Goal: Task Accomplishment & Management: Complete application form

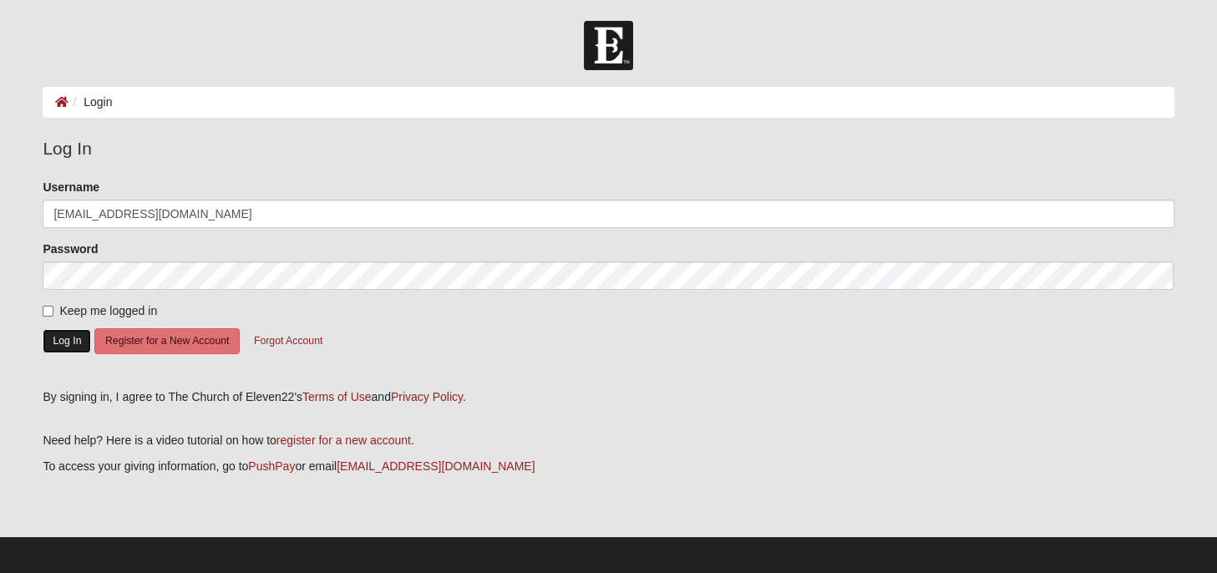
click at [74, 341] on button "Log In" at bounding box center [67, 341] width 48 height 24
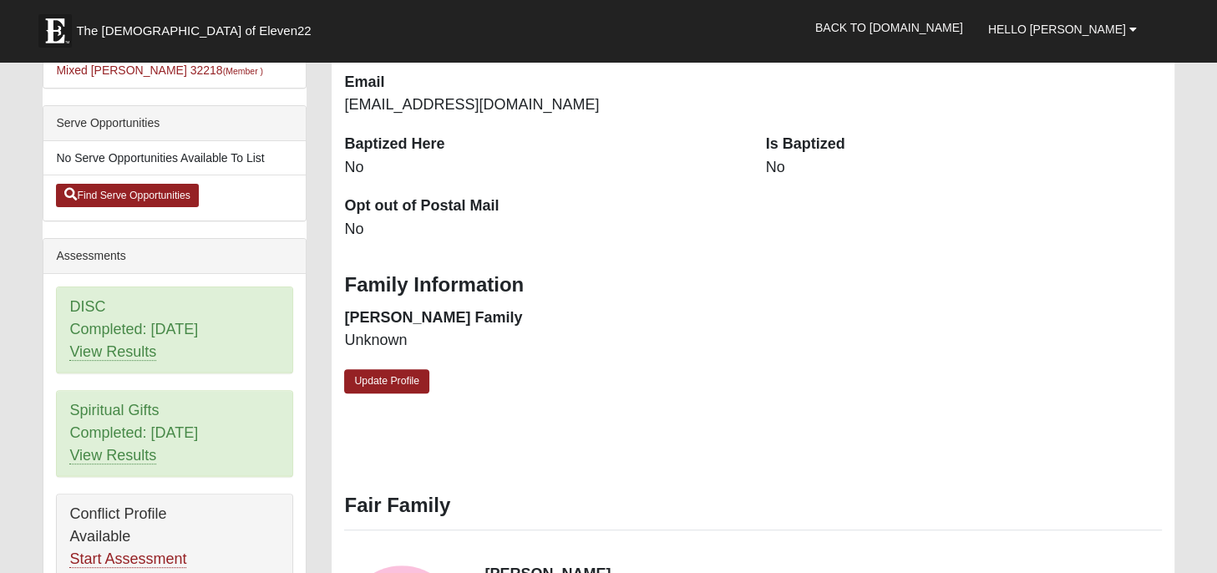
scroll to position [617, 0]
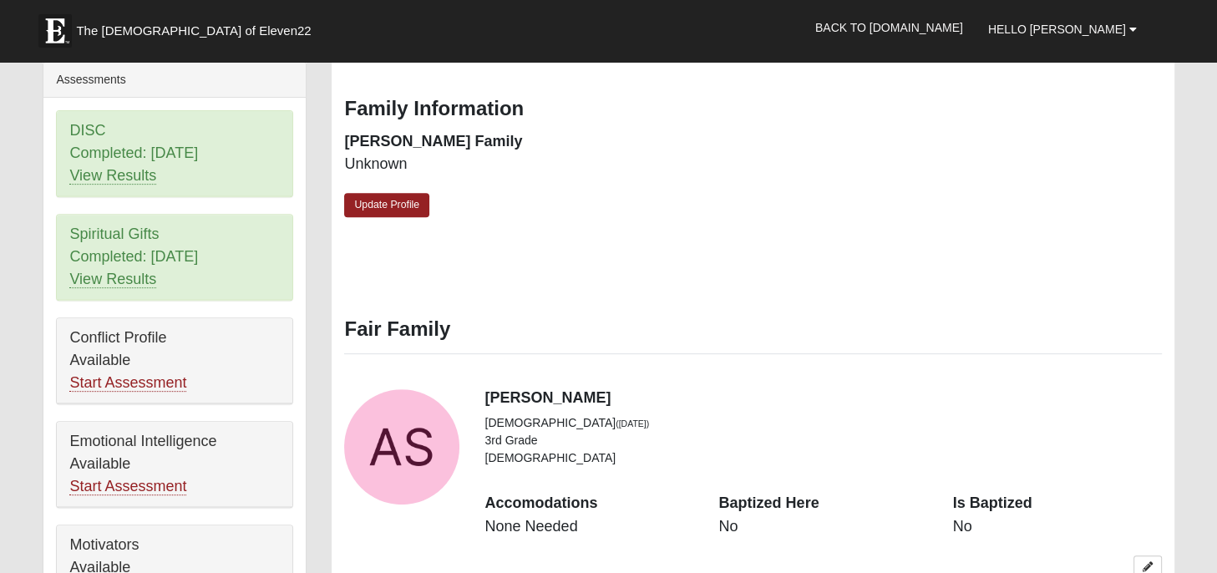
click at [136, 342] on div "Conflict Profile Available Start Assessment" at bounding box center [175, 360] width 236 height 85
click at [101, 374] on link "Start Assessment" at bounding box center [127, 383] width 117 height 18
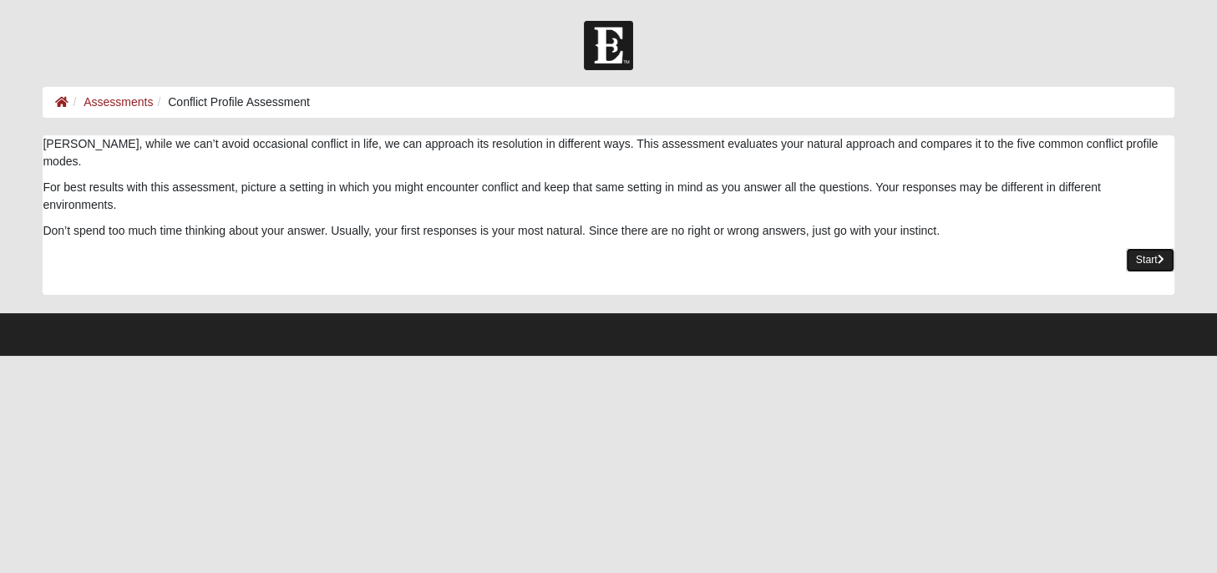
click at [1148, 248] on link "Start" at bounding box center [1150, 260] width 48 height 24
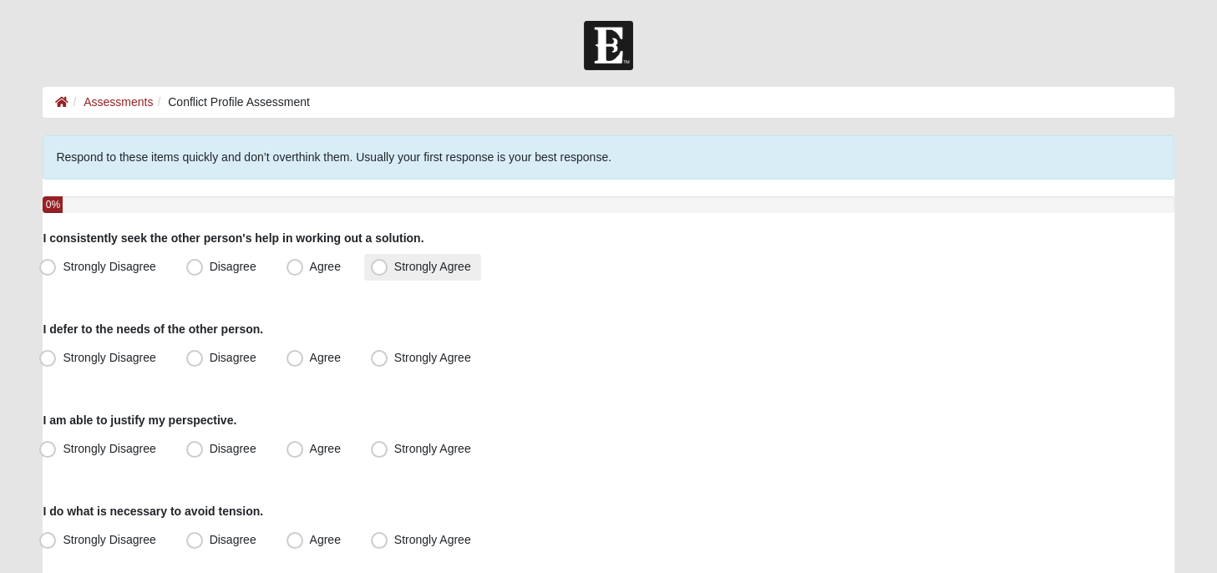
click at [394, 262] on span "Strongly Agree" at bounding box center [432, 266] width 77 height 13
click at [380, 262] on input "Strongly Agree" at bounding box center [383, 266] width 11 height 11
radio input "true"
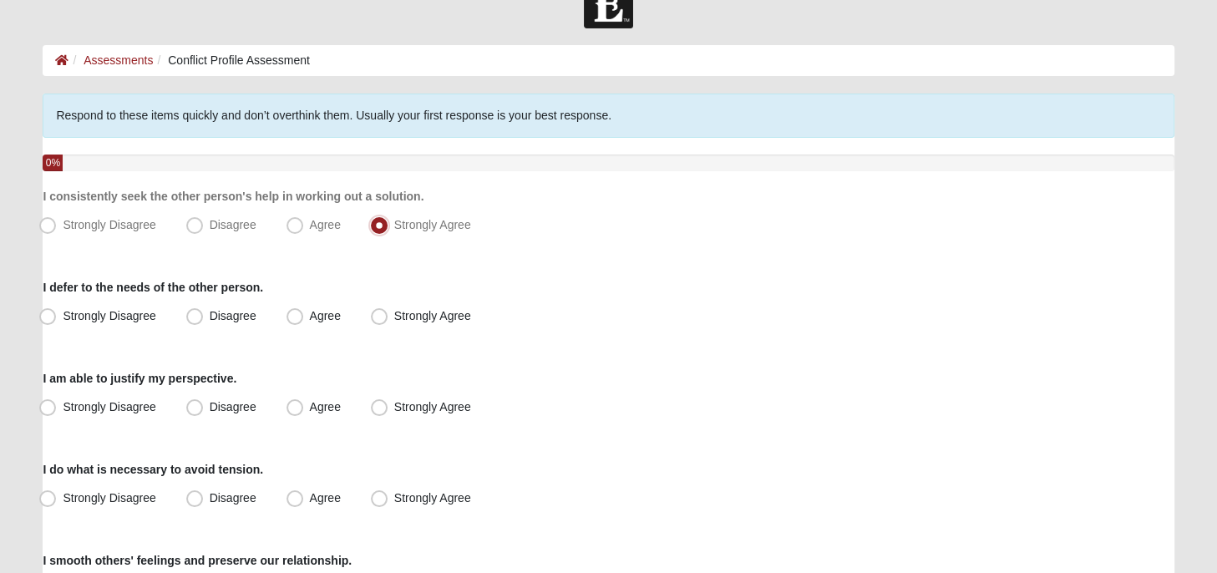
scroll to position [88, 0]
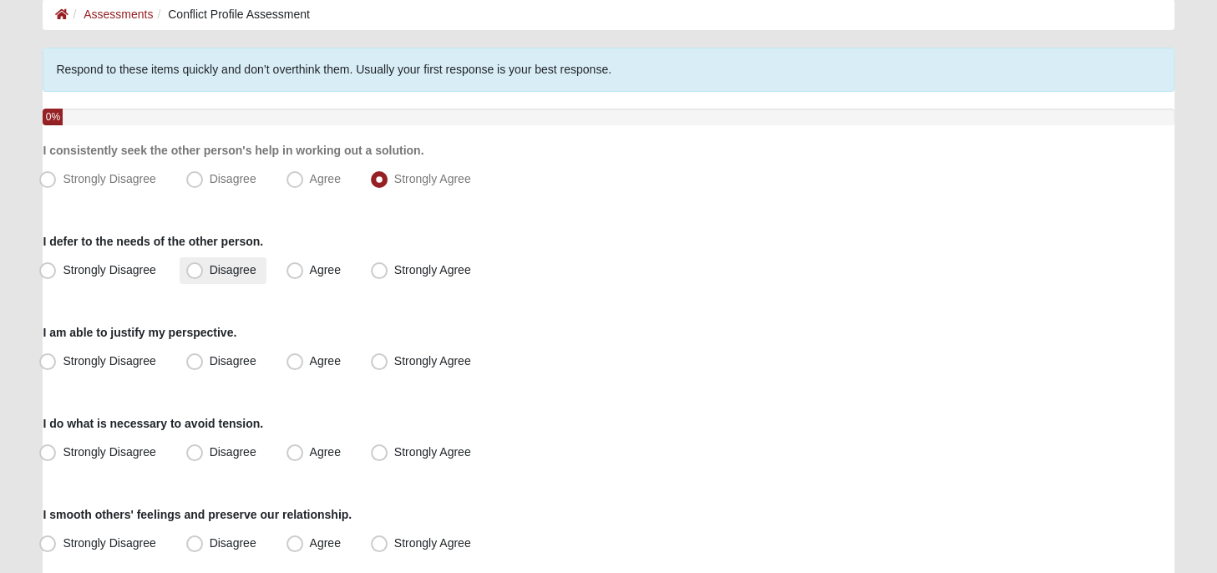
click at [210, 272] on span "Disagree" at bounding box center [233, 269] width 47 height 13
click at [199, 272] on input "Disagree" at bounding box center [198, 270] width 11 height 11
radio input "true"
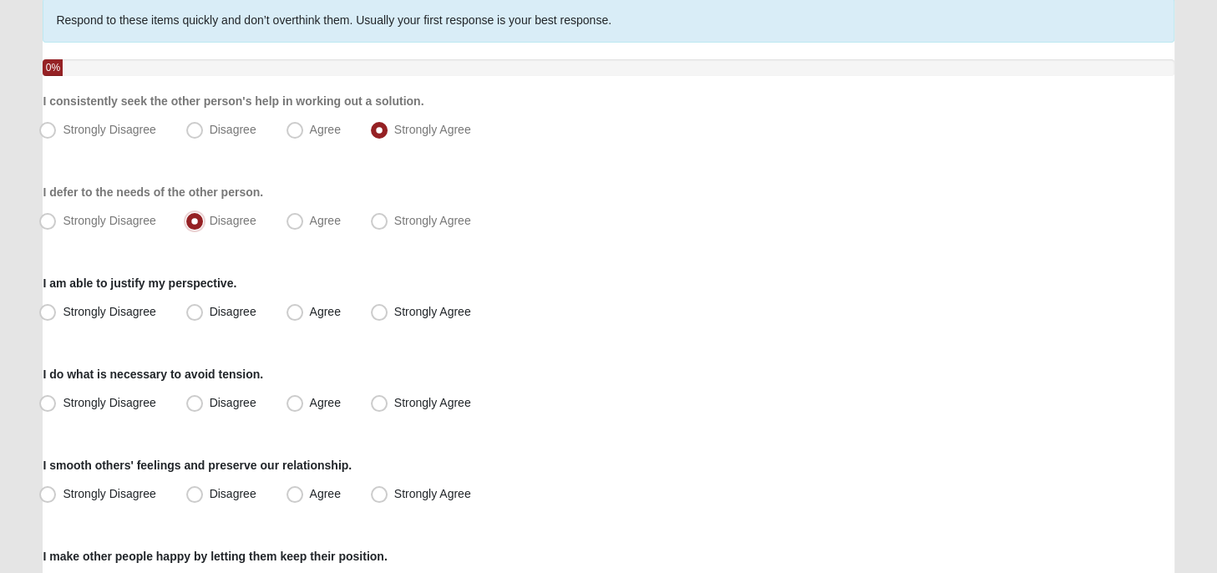
scroll to position [176, 0]
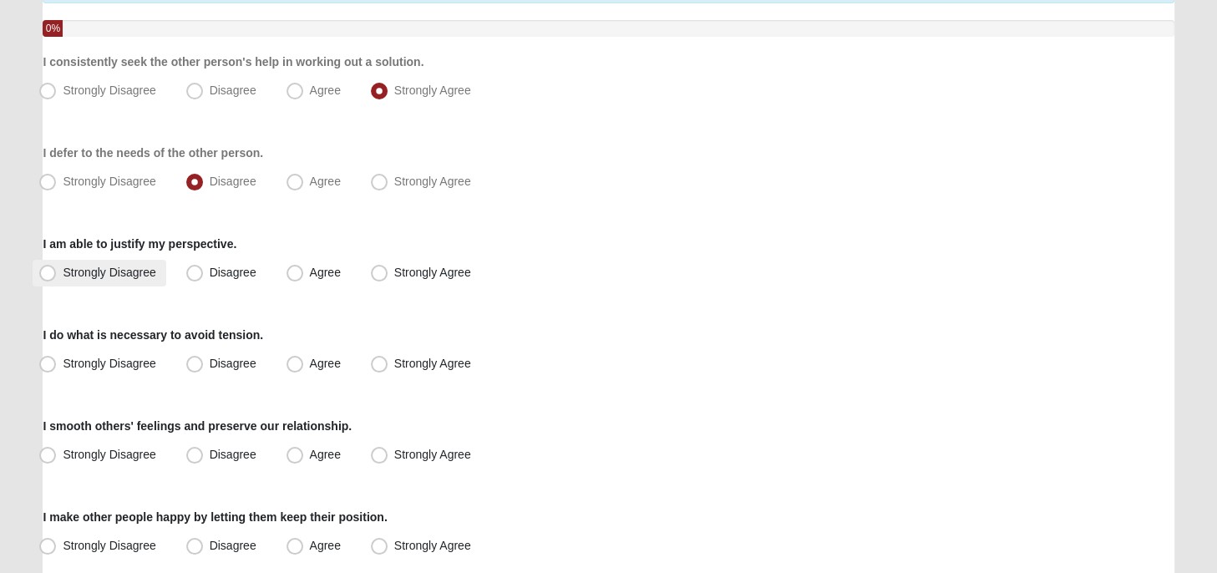
click at [63, 272] on span "Strongly Disagree" at bounding box center [109, 272] width 93 height 13
click at [50, 272] on input "Strongly Disagree" at bounding box center [51, 272] width 11 height 11
radio input "true"
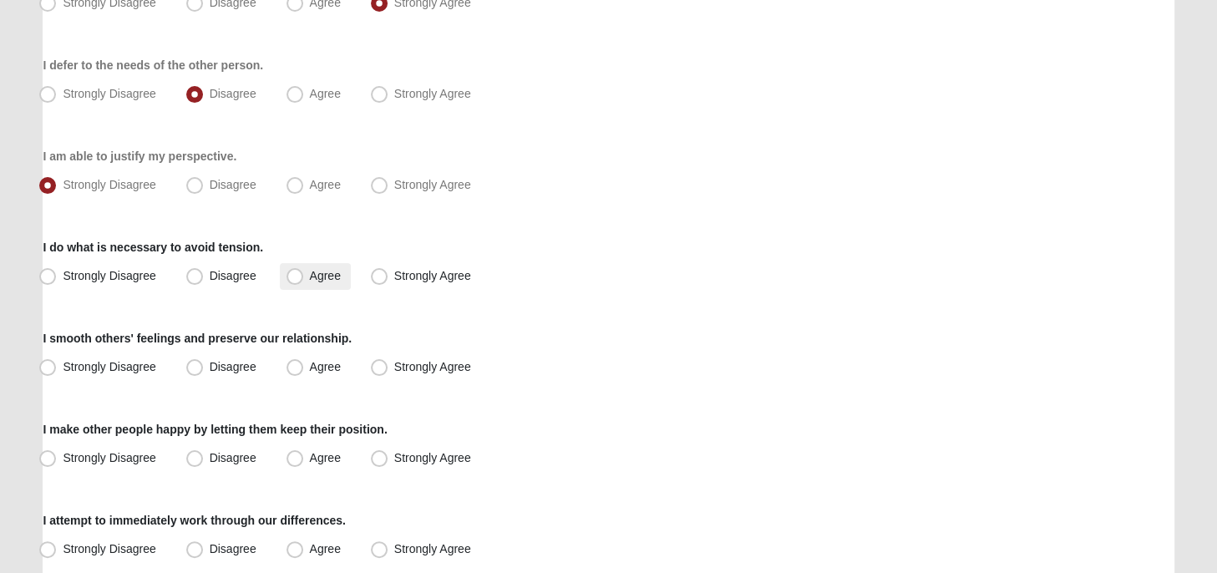
click at [310, 274] on span "Agree" at bounding box center [325, 275] width 31 height 13
click at [299, 274] on input "Agree" at bounding box center [298, 276] width 11 height 11
radio input "true"
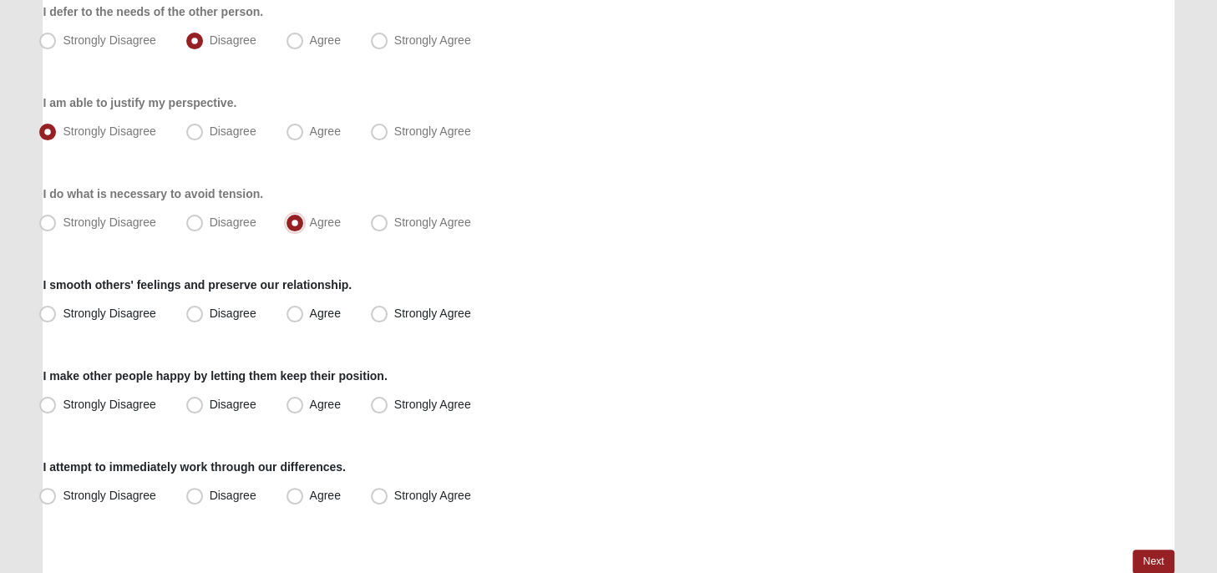
scroll to position [353, 0]
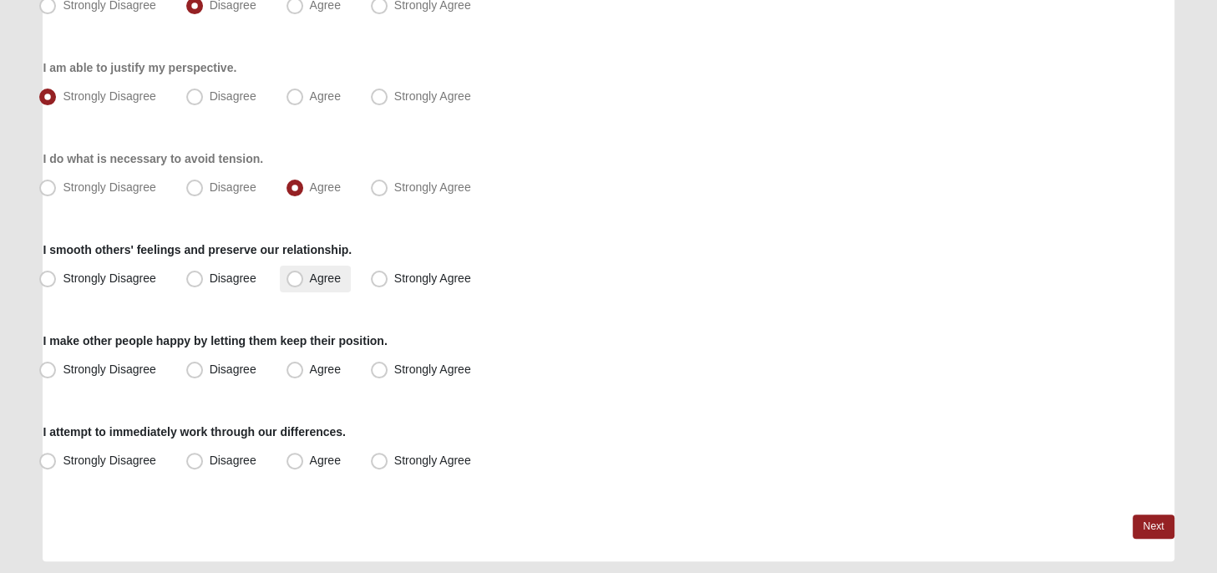
click at [310, 282] on span "Agree" at bounding box center [325, 278] width 31 height 13
click at [297, 282] on input "Agree" at bounding box center [298, 278] width 11 height 11
radio input "true"
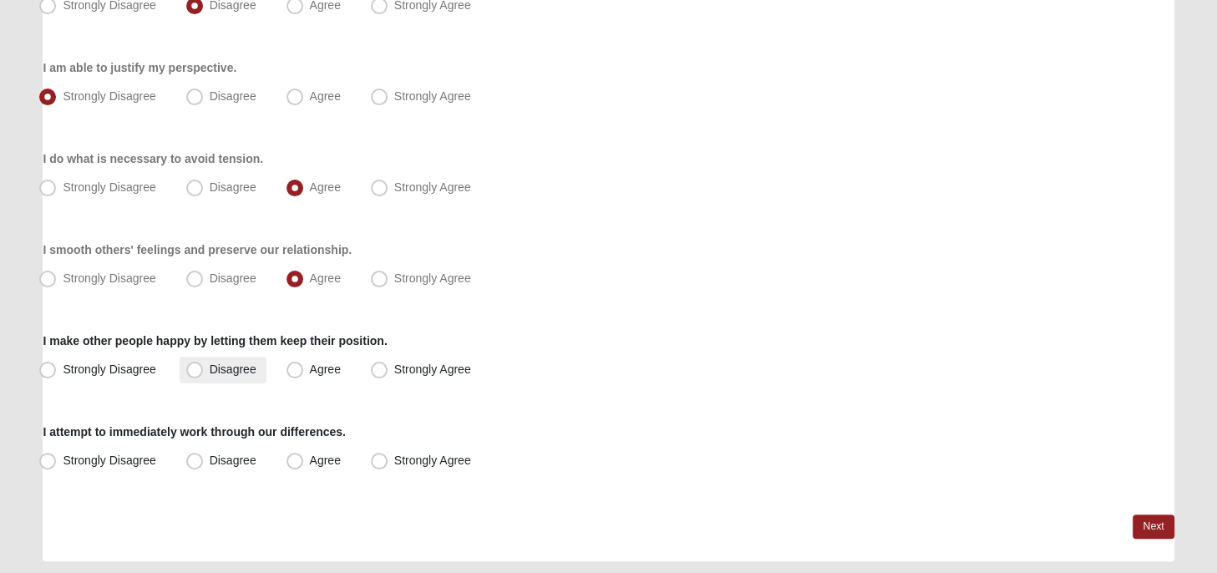
click at [210, 370] on span "Disagree" at bounding box center [233, 369] width 47 height 13
click at [196, 370] on input "Disagree" at bounding box center [198, 369] width 11 height 11
radio input "true"
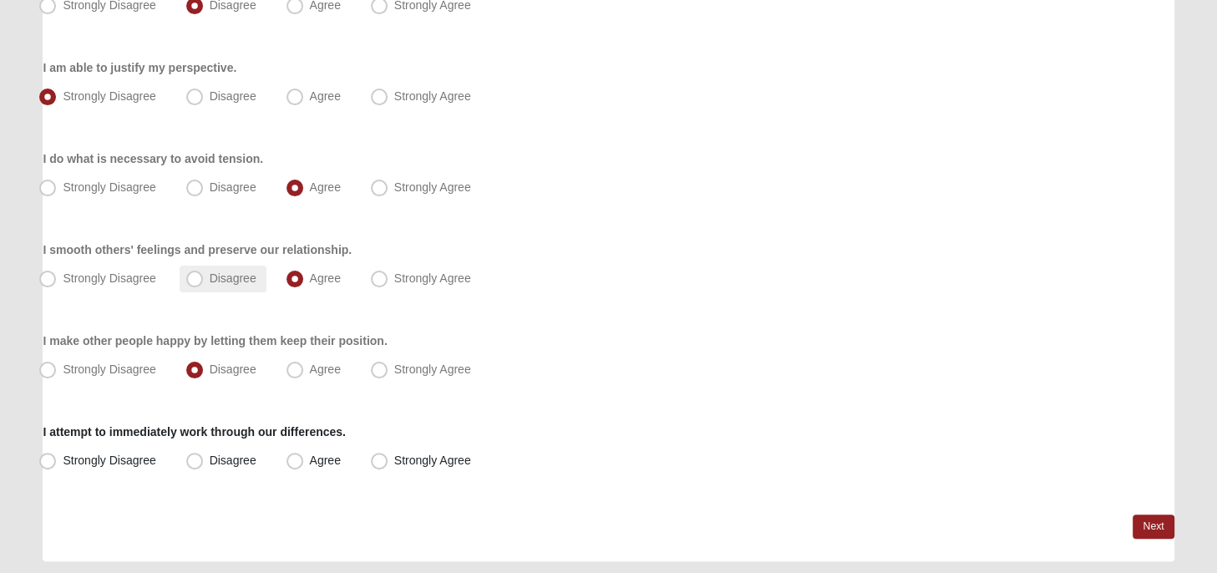
click at [210, 276] on span "Disagree" at bounding box center [233, 278] width 47 height 13
click at [194, 276] on input "Disagree" at bounding box center [198, 278] width 11 height 11
radio input "true"
click at [310, 276] on span "Agree" at bounding box center [325, 278] width 31 height 13
click at [296, 276] on input "Agree" at bounding box center [298, 278] width 11 height 11
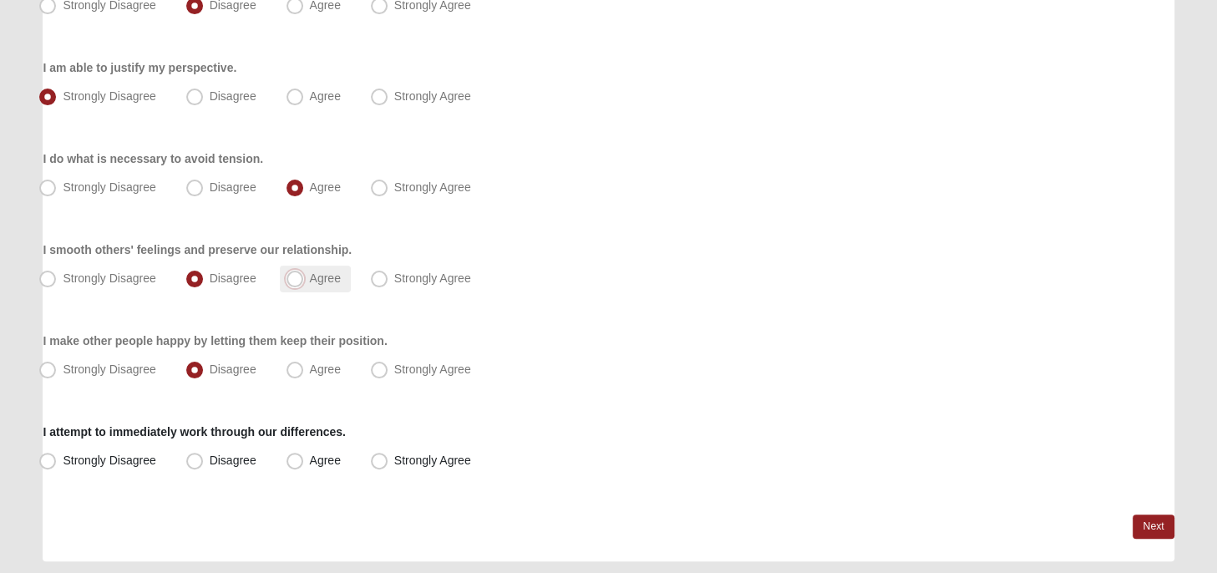
radio input "true"
click at [310, 99] on span "Agree" at bounding box center [325, 95] width 31 height 13
click at [293, 99] on input "Agree" at bounding box center [298, 96] width 11 height 11
radio input "true"
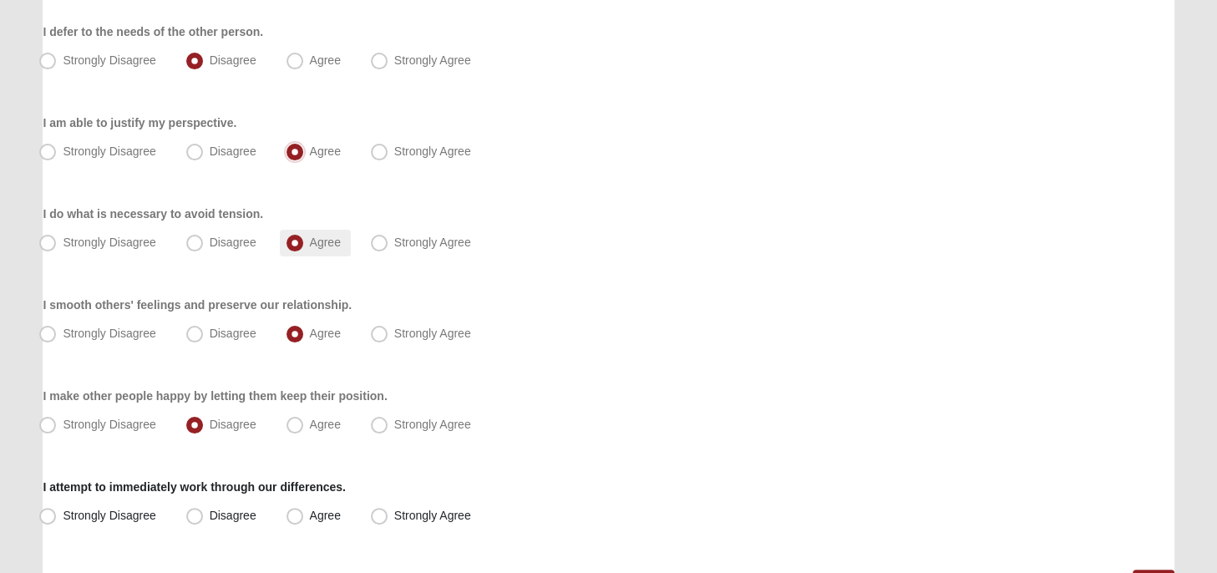
scroll to position [401, 0]
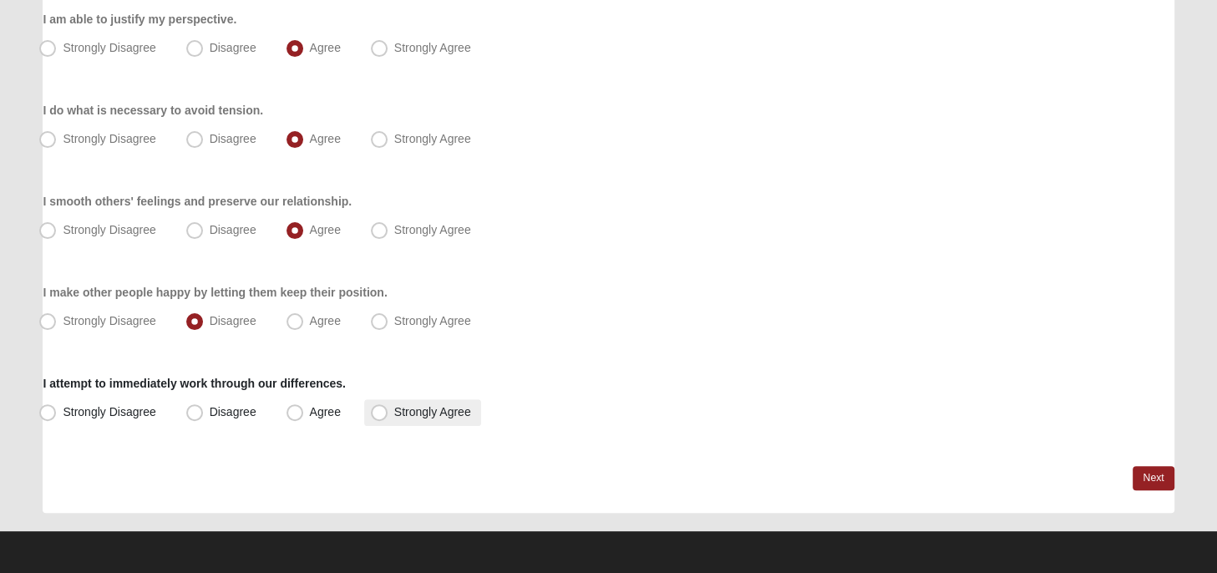
click at [394, 412] on span "Strongly Agree" at bounding box center [432, 411] width 77 height 13
click at [378, 412] on input "Strongly Agree" at bounding box center [383, 412] width 11 height 11
radio input "true"
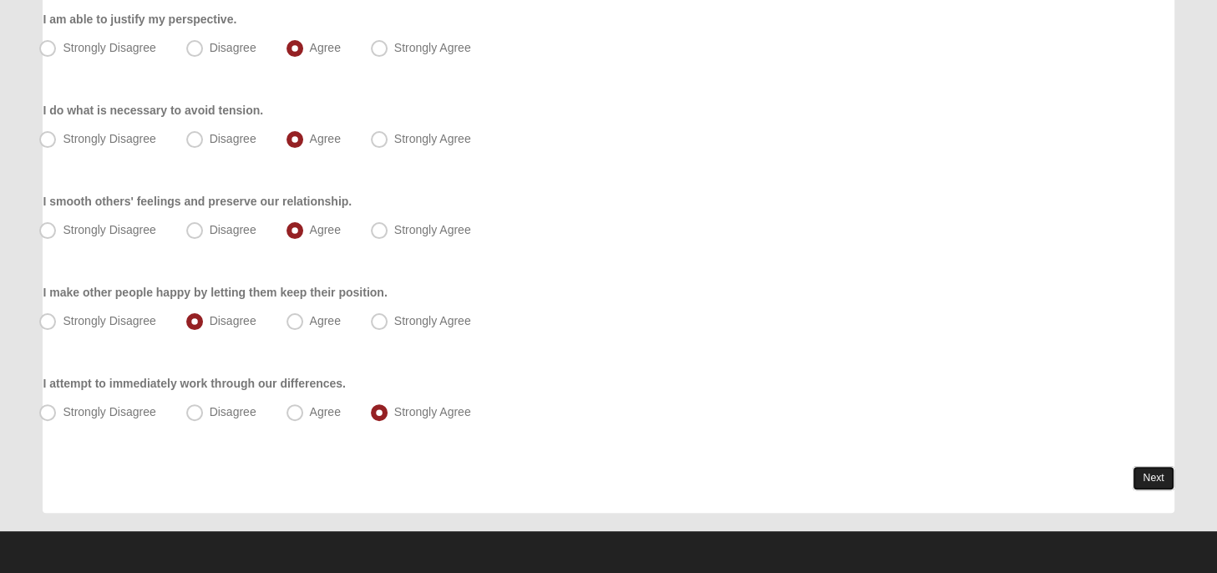
click at [1144, 476] on link "Next" at bounding box center [1153, 478] width 41 height 24
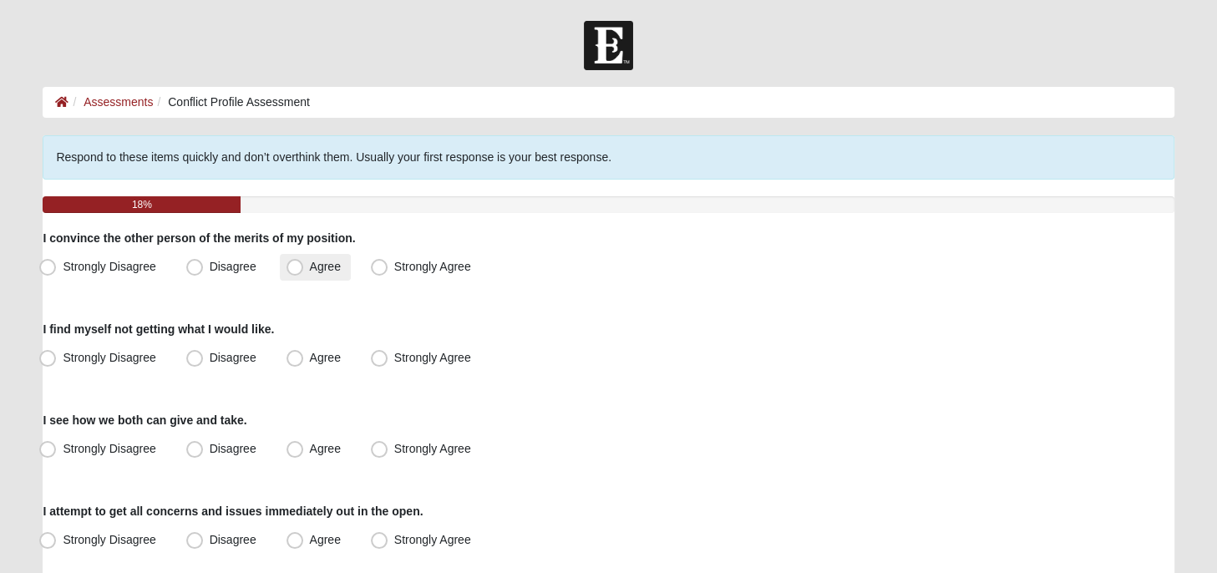
click at [310, 267] on span "Agree" at bounding box center [325, 266] width 31 height 13
click at [294, 267] on input "Agree" at bounding box center [298, 266] width 11 height 11
radio input "true"
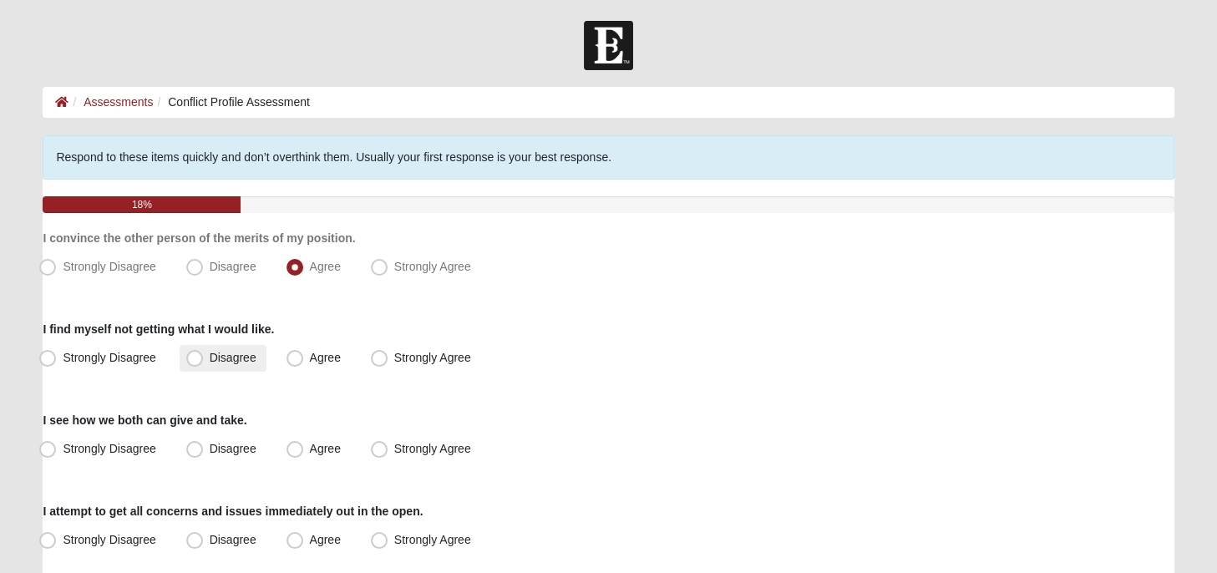
click at [210, 356] on span "Disagree" at bounding box center [233, 357] width 47 height 13
click at [193, 356] on input "Disagree" at bounding box center [198, 358] width 11 height 11
radio input "true"
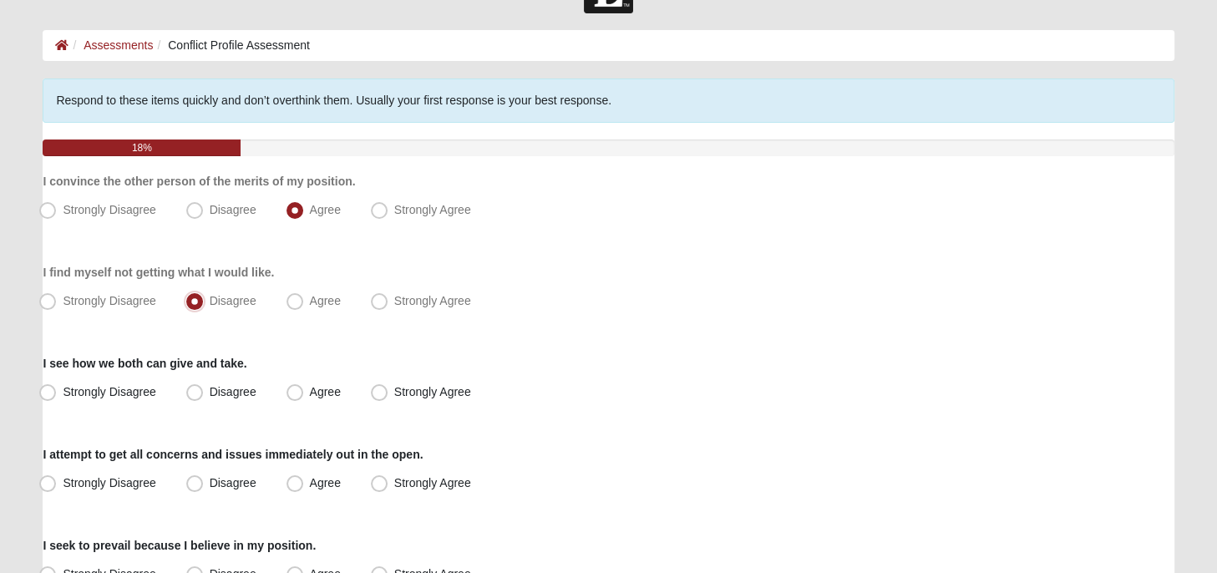
scroll to position [88, 0]
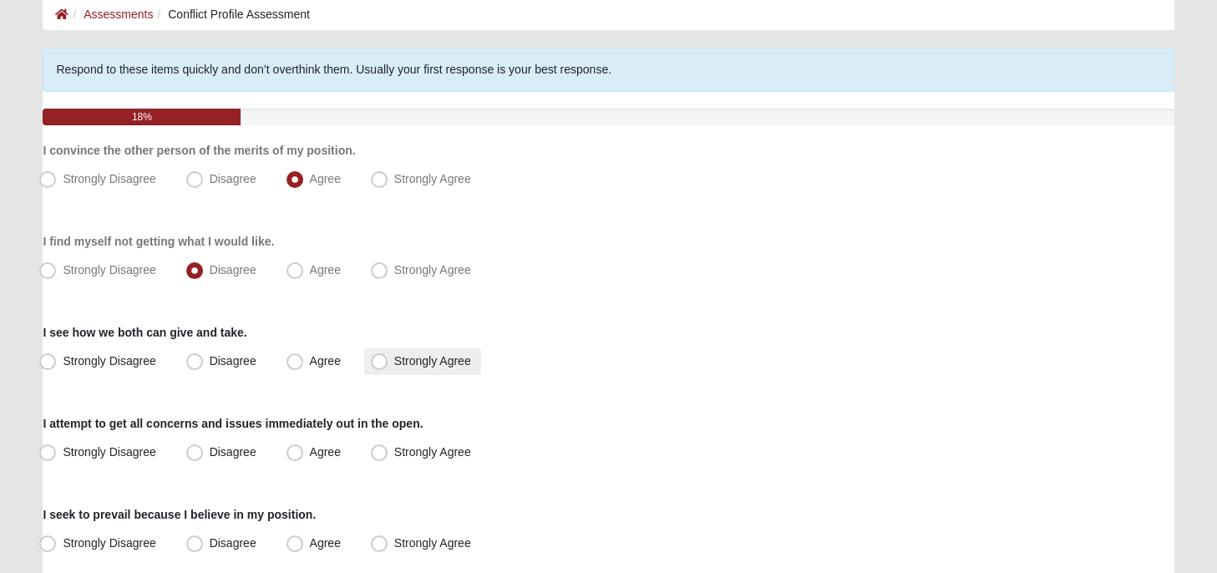
click at [394, 359] on span "Strongly Agree" at bounding box center [432, 360] width 77 height 13
click at [379, 359] on input "Strongly Agree" at bounding box center [383, 361] width 11 height 11
radio input "true"
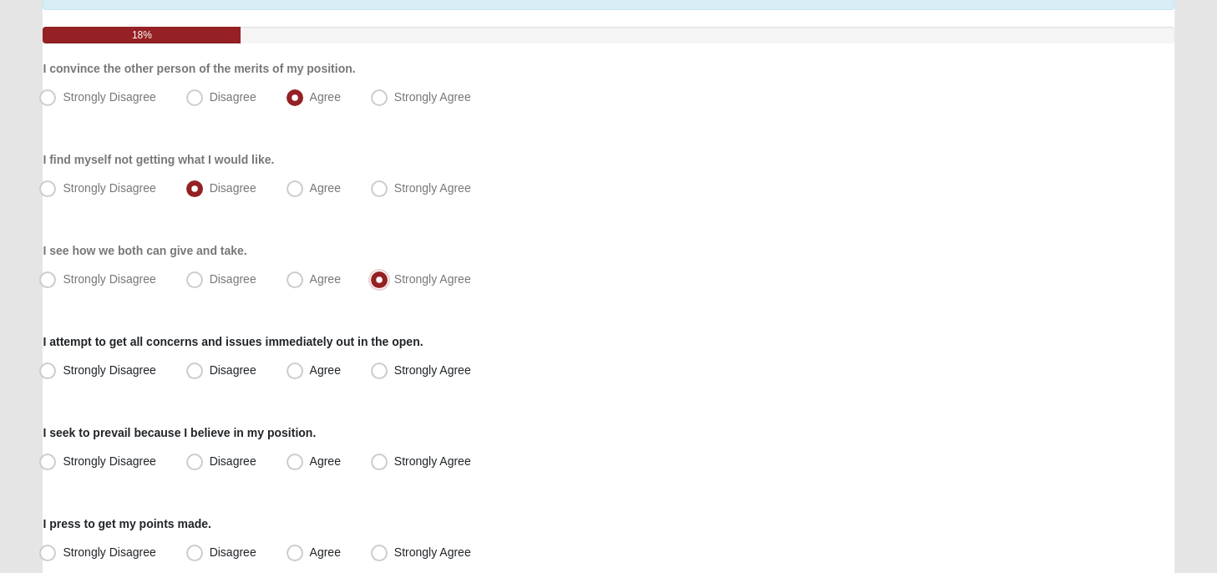
scroll to position [176, 0]
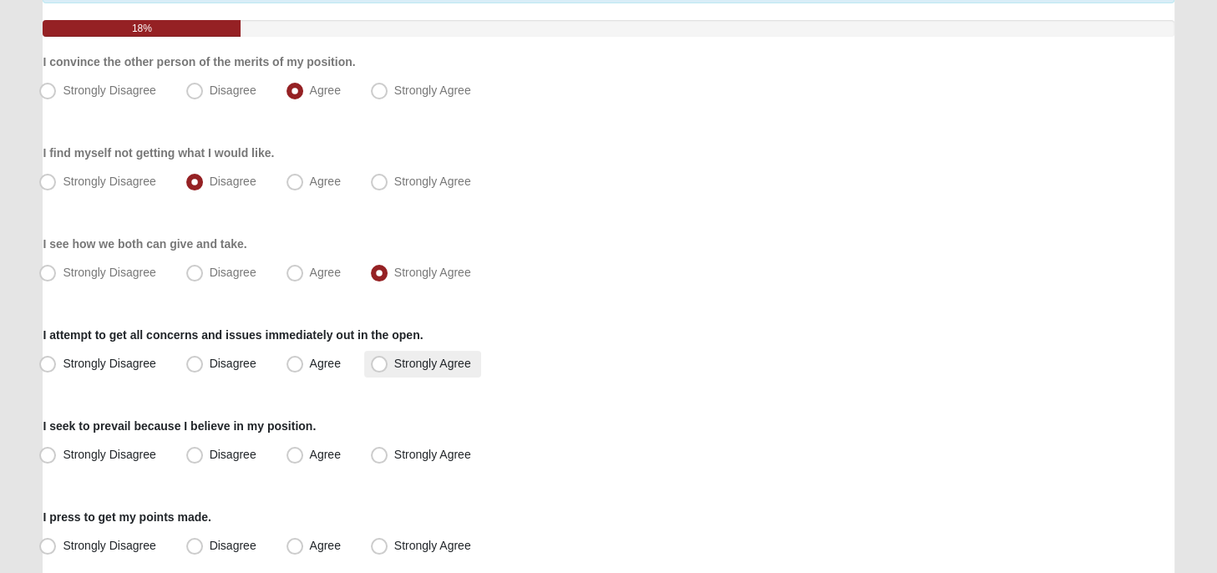
click at [394, 367] on span "Strongly Agree" at bounding box center [432, 363] width 77 height 13
click at [380, 367] on input "Strongly Agree" at bounding box center [383, 363] width 11 height 11
radio input "true"
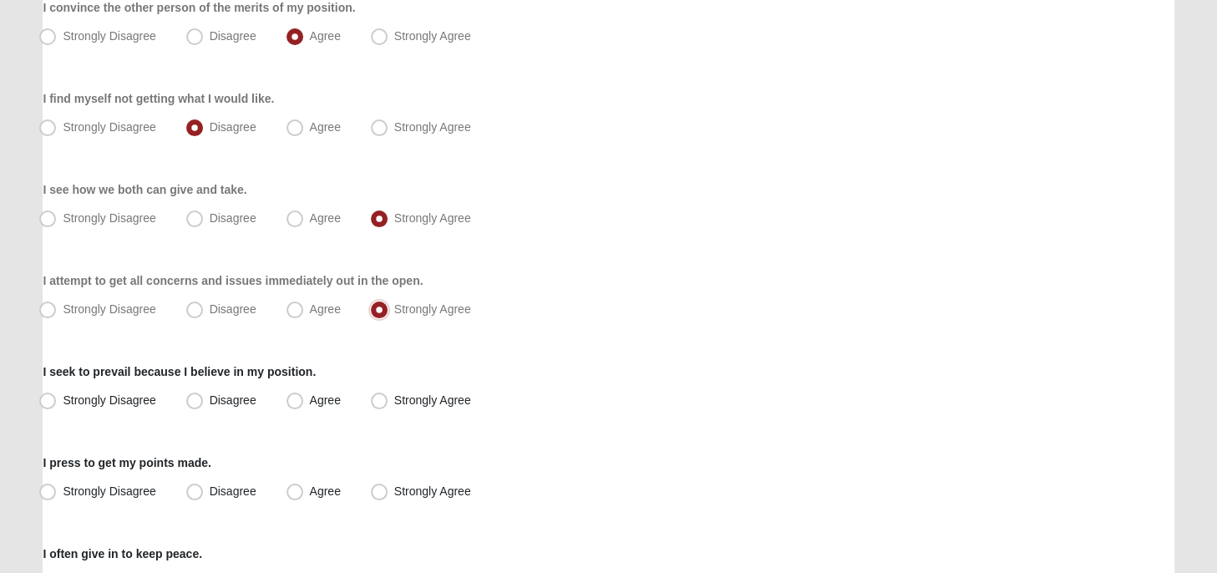
scroll to position [353, 0]
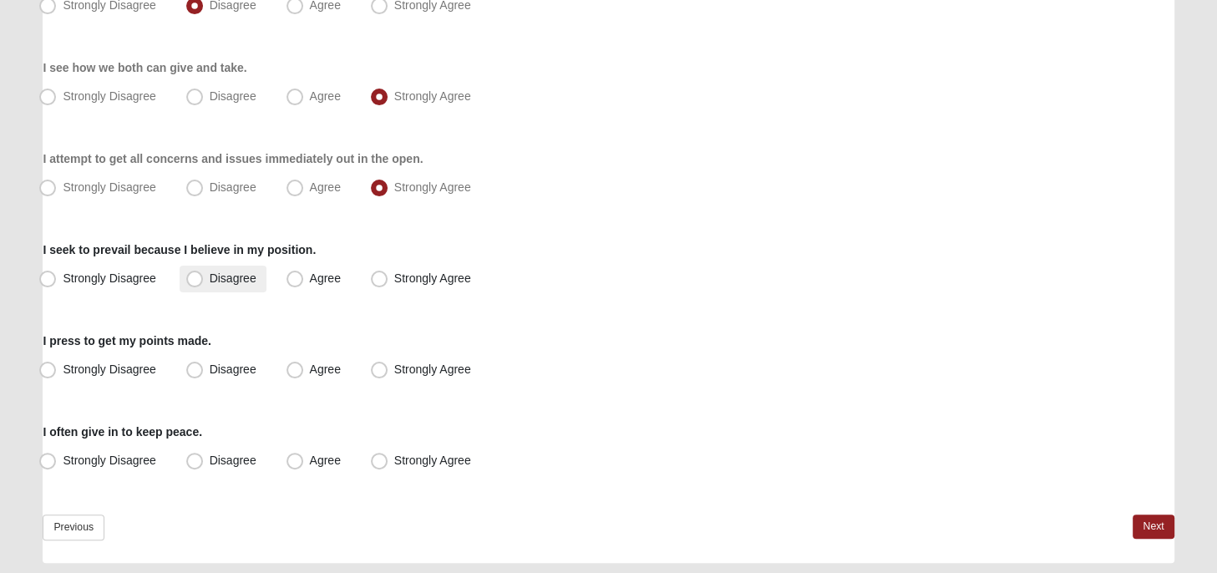
click at [210, 279] on span "Disagree" at bounding box center [233, 278] width 47 height 13
click at [195, 279] on input "Disagree" at bounding box center [198, 278] width 11 height 11
radio input "true"
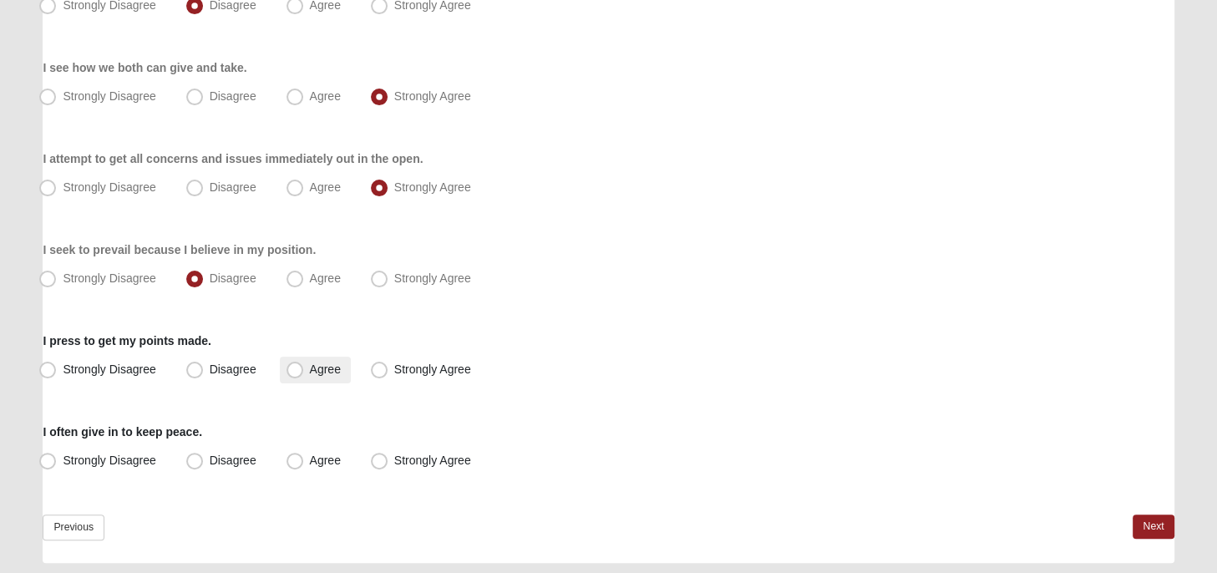
click at [310, 370] on span "Agree" at bounding box center [325, 369] width 31 height 13
click at [296, 370] on input "Agree" at bounding box center [298, 369] width 11 height 11
radio input "true"
click at [310, 458] on span "Agree" at bounding box center [325, 460] width 31 height 13
click at [293, 458] on input "Agree" at bounding box center [298, 460] width 11 height 11
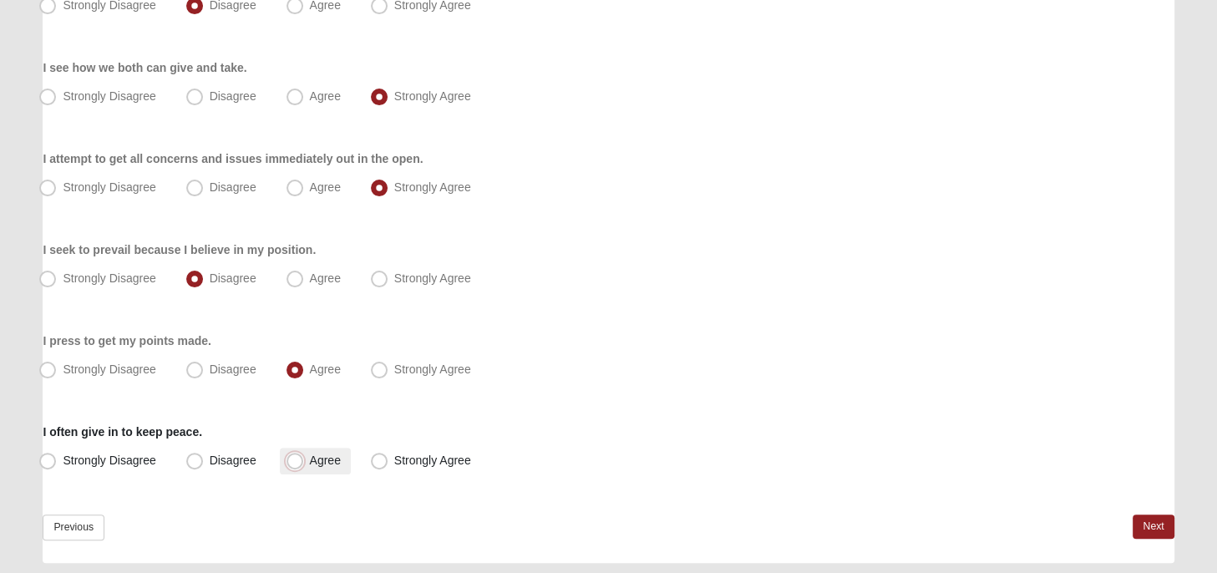
radio input "true"
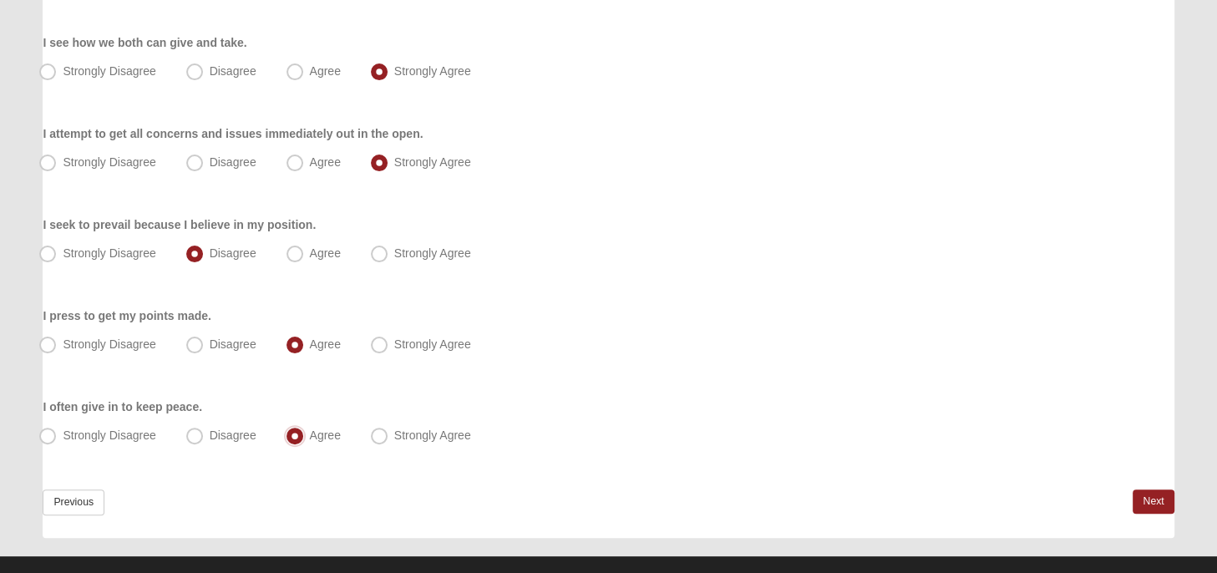
scroll to position [403, 0]
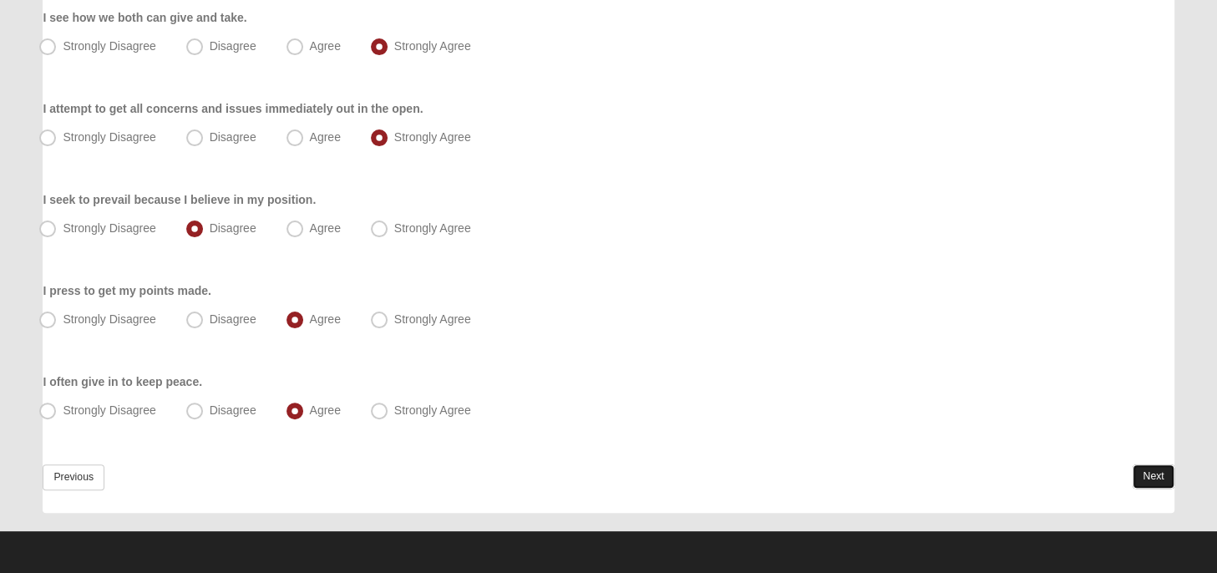
click at [1150, 478] on link "Next" at bounding box center [1153, 477] width 41 height 24
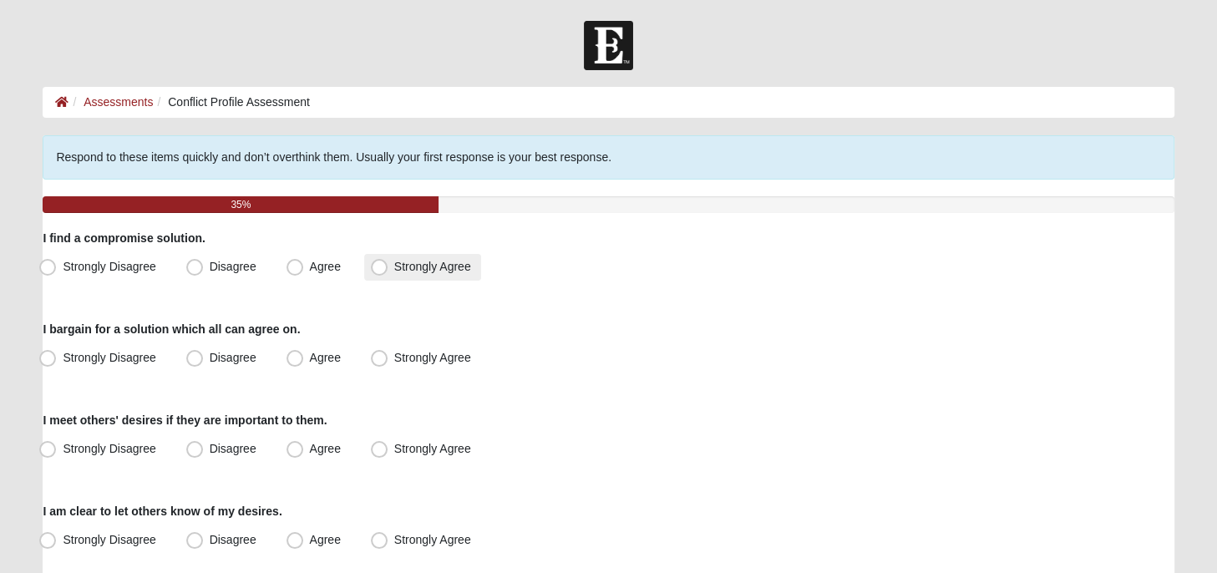
click at [394, 266] on span "Strongly Agree" at bounding box center [432, 266] width 77 height 13
click at [378, 266] on input "Strongly Agree" at bounding box center [383, 266] width 11 height 11
radio input "true"
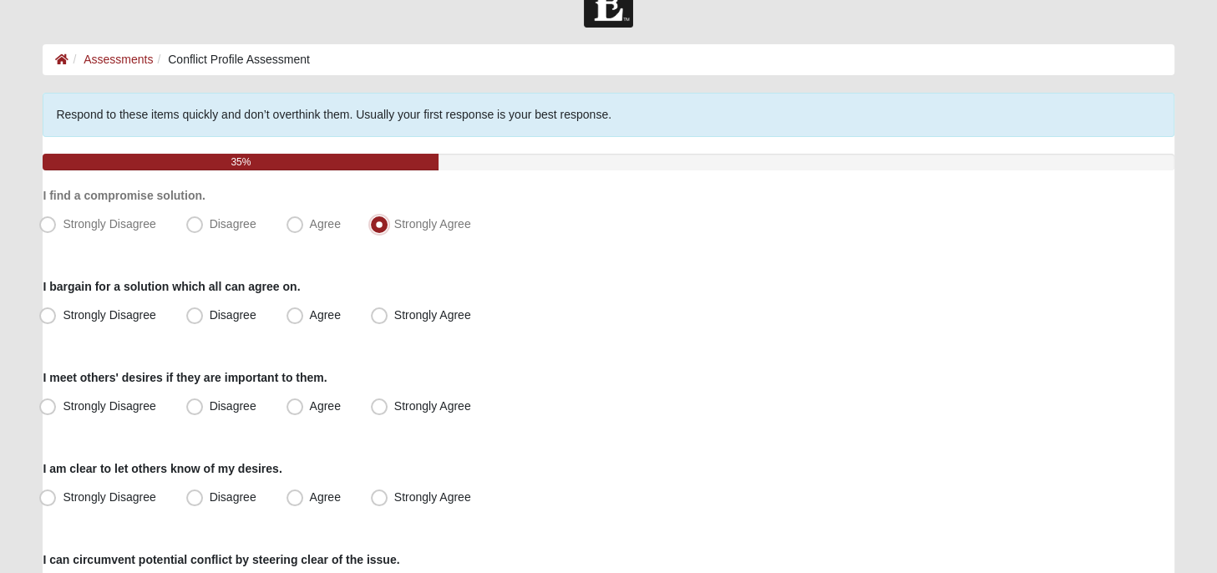
scroll to position [88, 0]
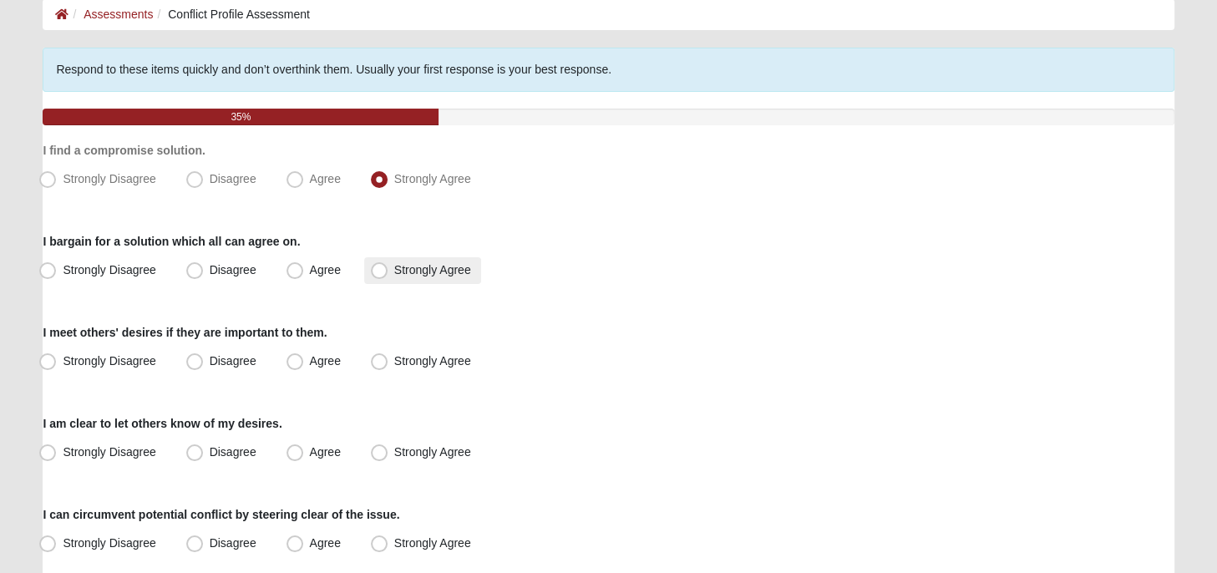
click at [394, 267] on span "Strongly Agree" at bounding box center [432, 269] width 77 height 13
click at [382, 267] on input "Strongly Agree" at bounding box center [383, 270] width 11 height 11
radio input "true"
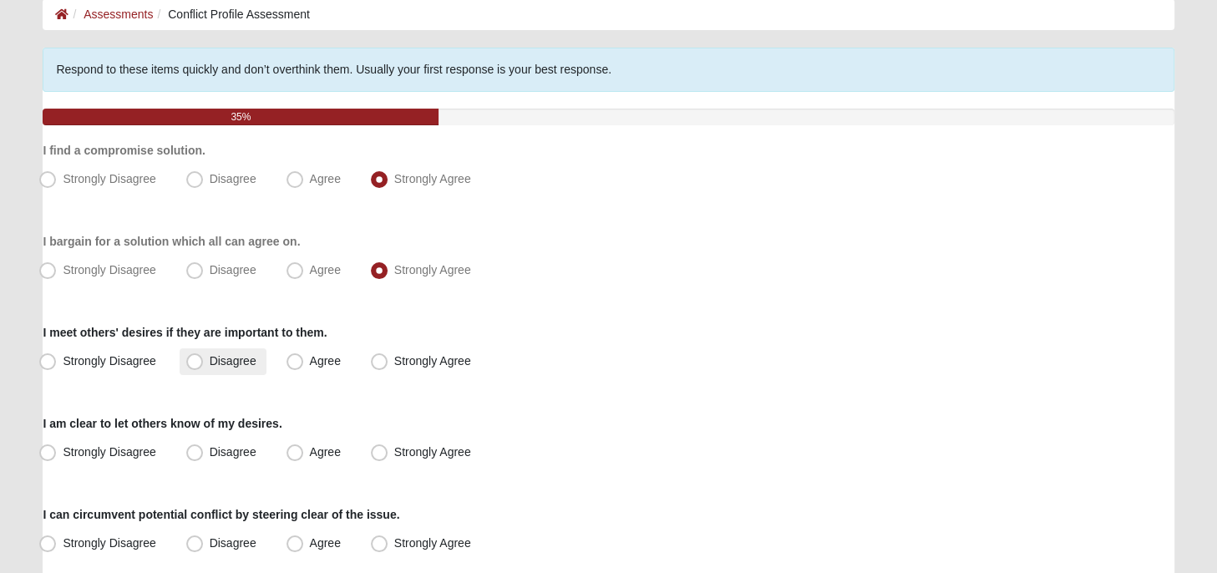
click at [210, 358] on span "Disagree" at bounding box center [233, 360] width 47 height 13
click at [195, 358] on input "Disagree" at bounding box center [198, 361] width 11 height 11
radio input "true"
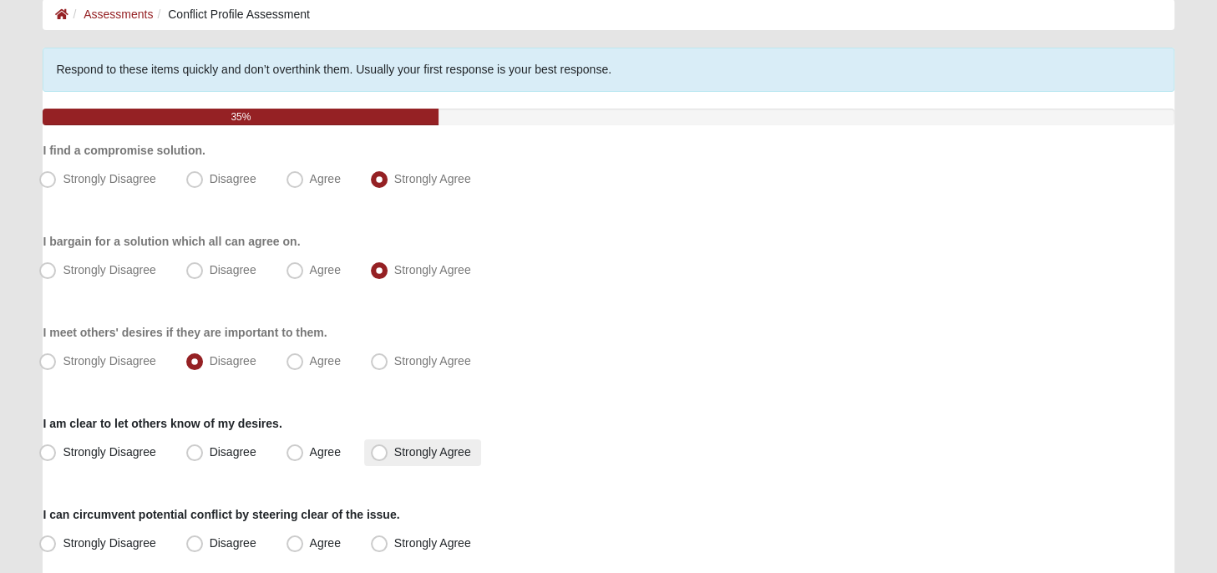
click at [394, 450] on span "Strongly Agree" at bounding box center [432, 451] width 77 height 13
click at [379, 450] on input "Strongly Agree" at bounding box center [383, 452] width 11 height 11
radio input "true"
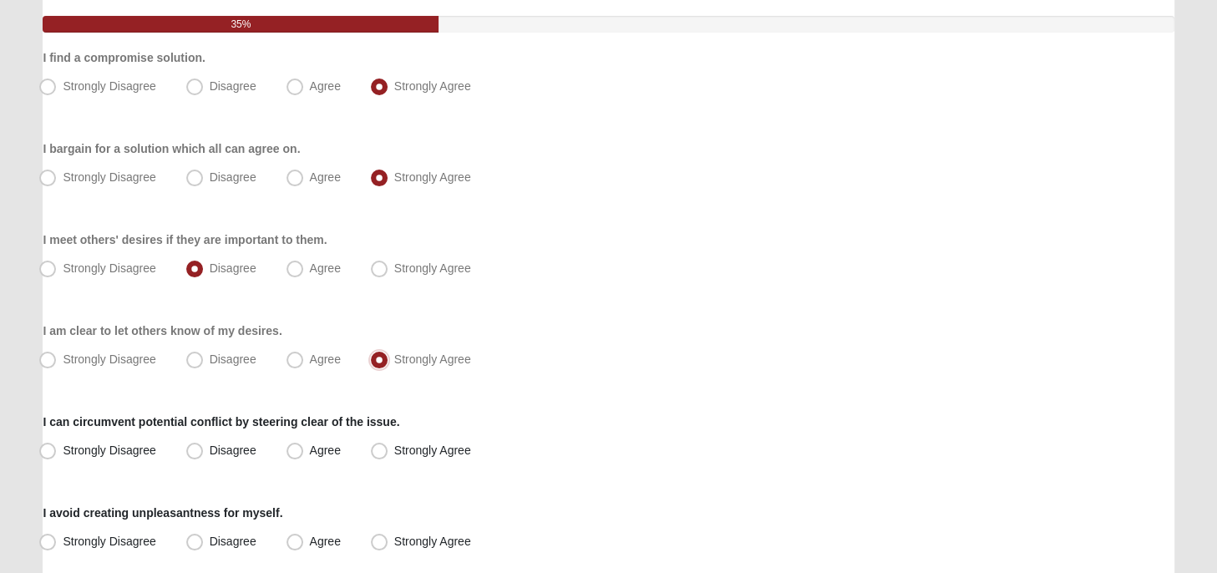
scroll to position [264, 0]
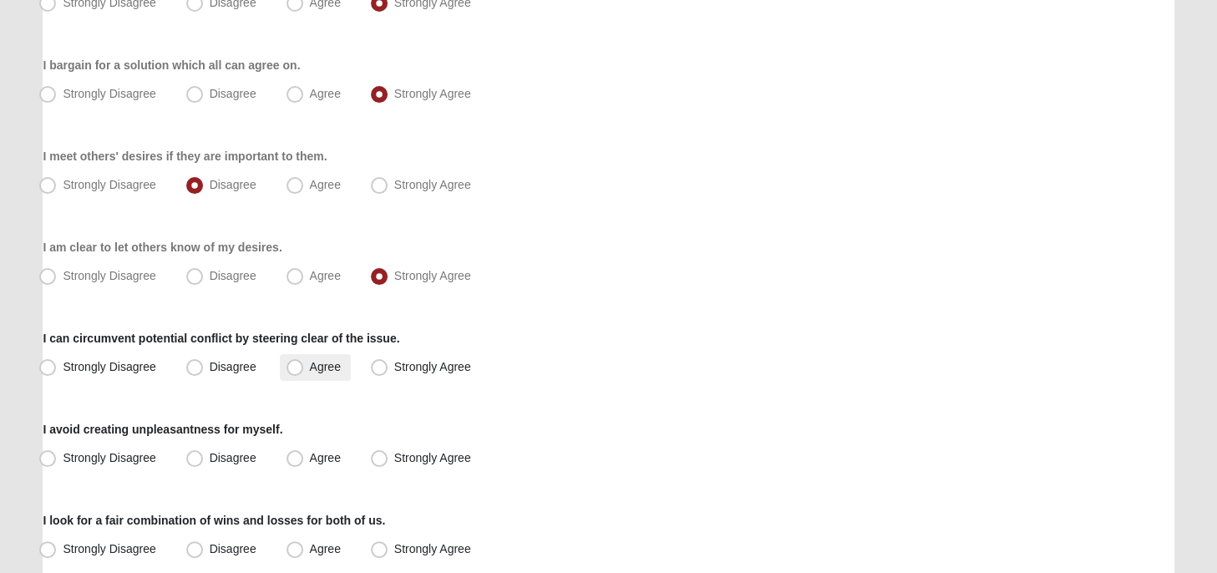
click at [310, 368] on span "Agree" at bounding box center [325, 366] width 31 height 13
click at [296, 368] on input "Agree" at bounding box center [298, 367] width 11 height 11
radio input "true"
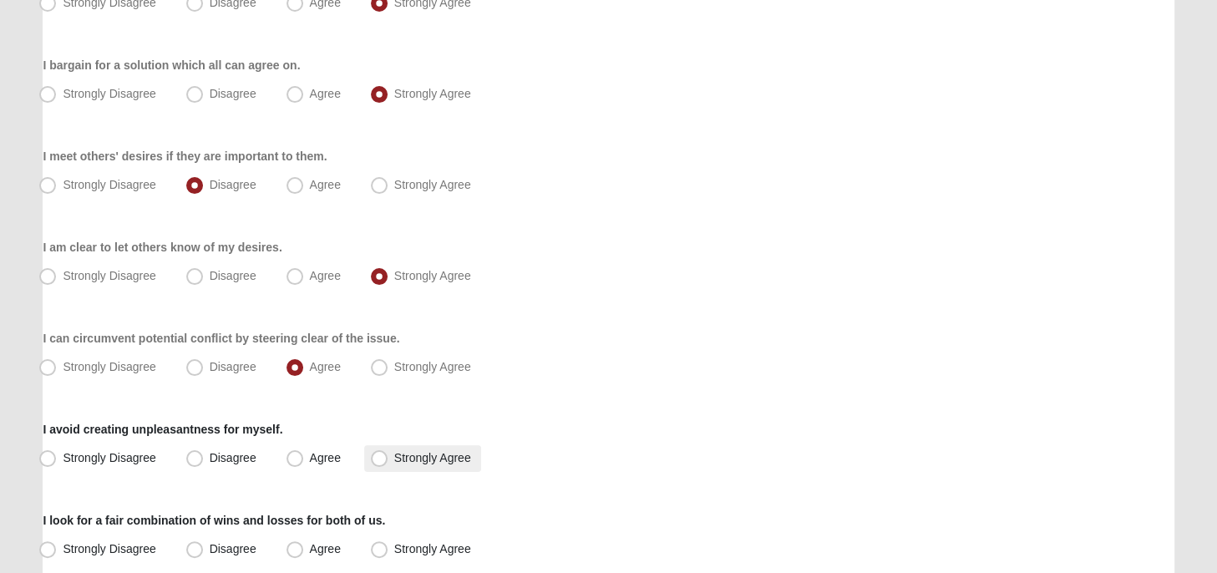
click at [394, 457] on span "Strongly Agree" at bounding box center [432, 457] width 77 height 13
click at [386, 457] on input "Strongly Agree" at bounding box center [383, 458] width 11 height 11
radio input "true"
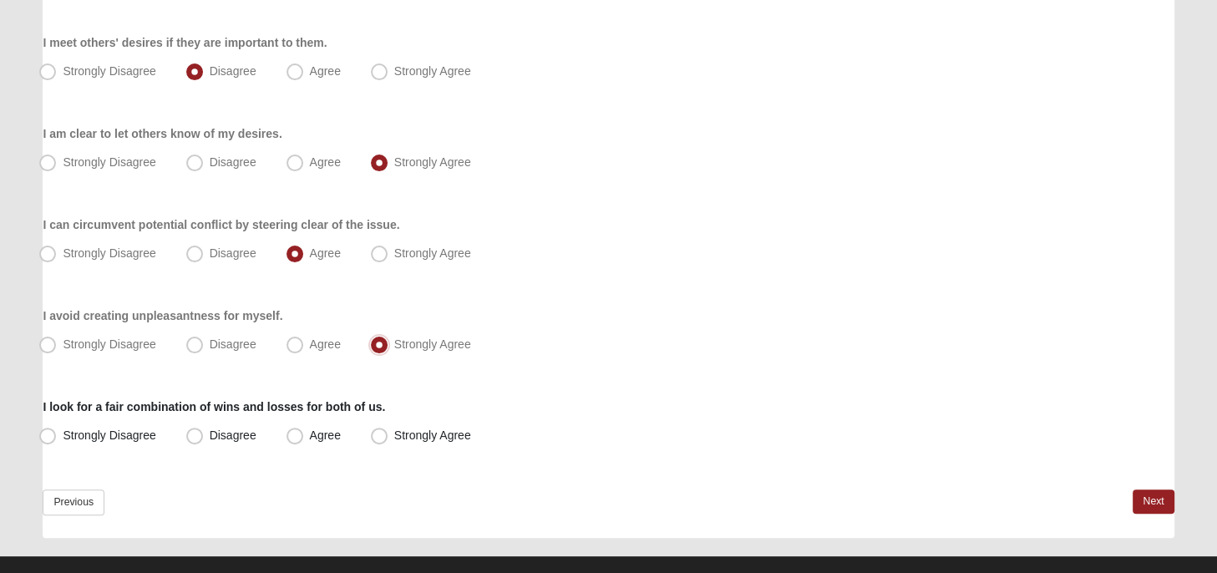
scroll to position [403, 0]
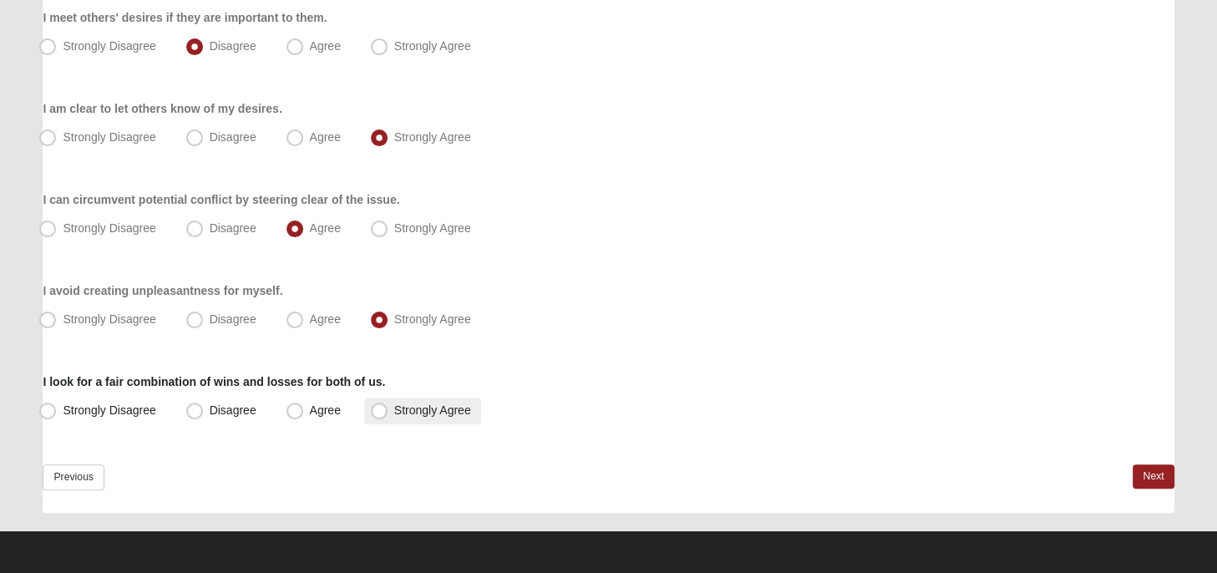
click at [394, 409] on span "Strongly Agree" at bounding box center [432, 410] width 77 height 13
click at [378, 409] on input "Strongly Agree" at bounding box center [383, 410] width 11 height 11
radio input "true"
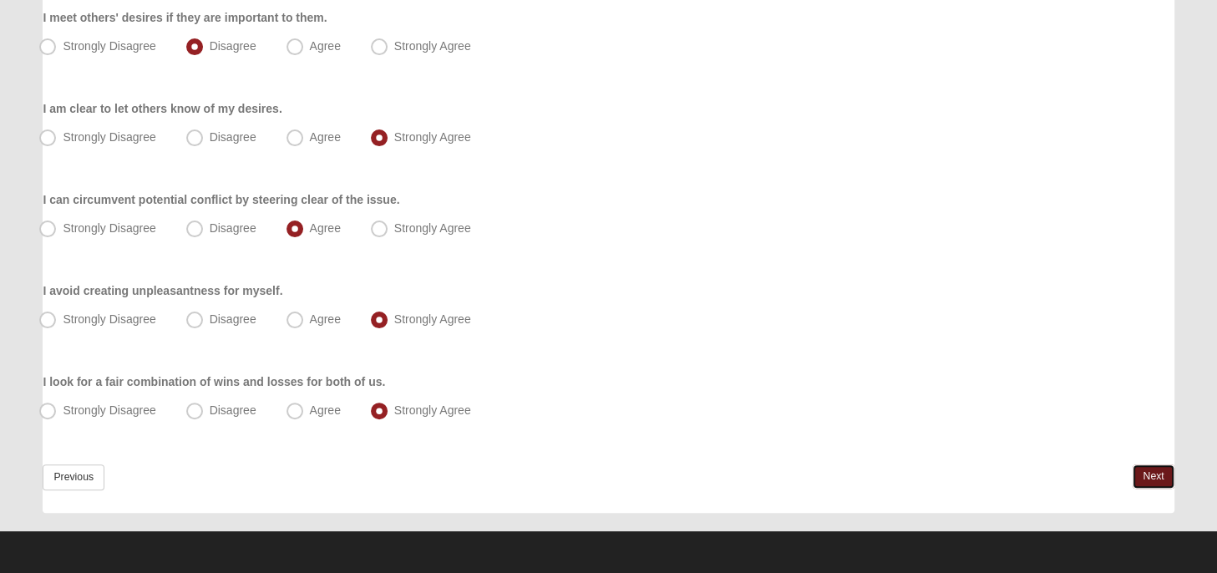
click at [1154, 479] on link "Next" at bounding box center [1153, 477] width 41 height 24
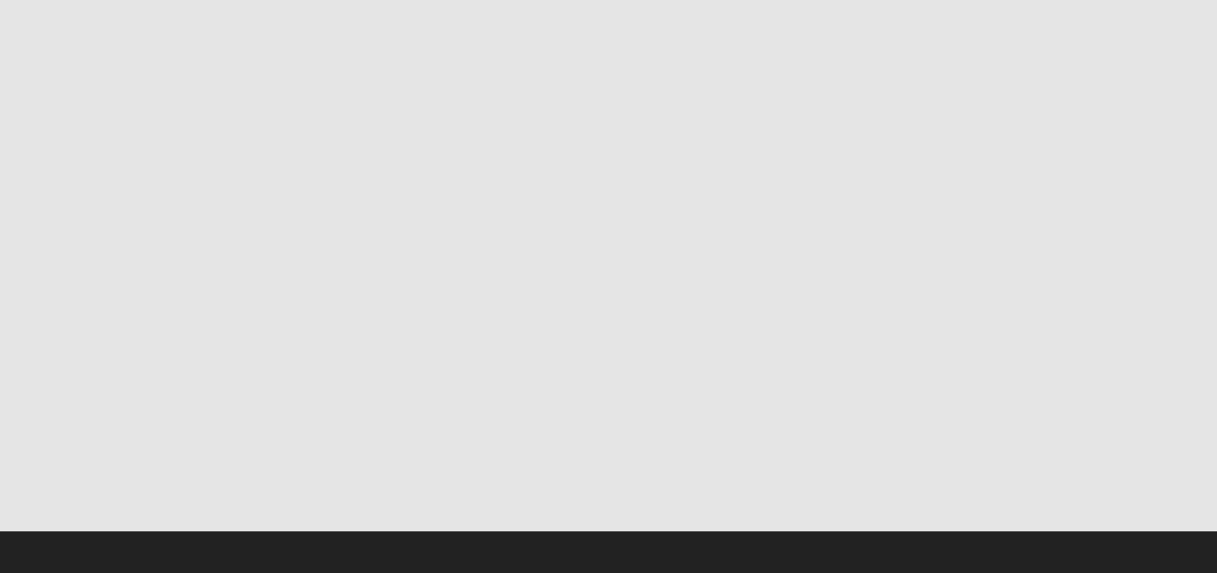
scroll to position [0, 0]
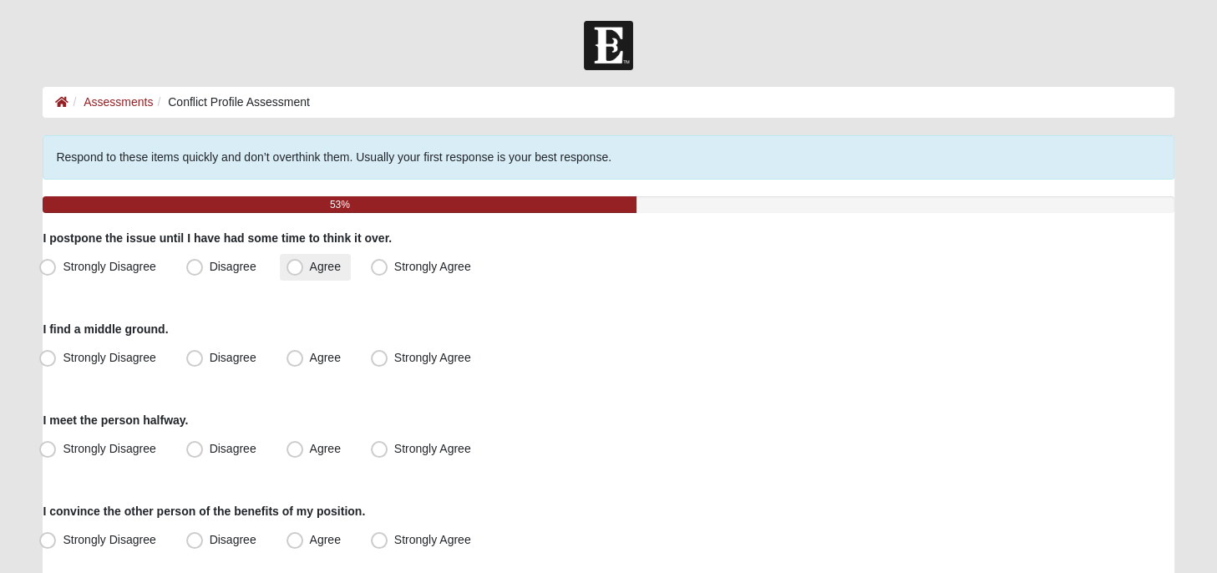
click at [310, 266] on span "Agree" at bounding box center [325, 266] width 31 height 13
click at [296, 266] on input "Agree" at bounding box center [298, 266] width 11 height 11
radio input "true"
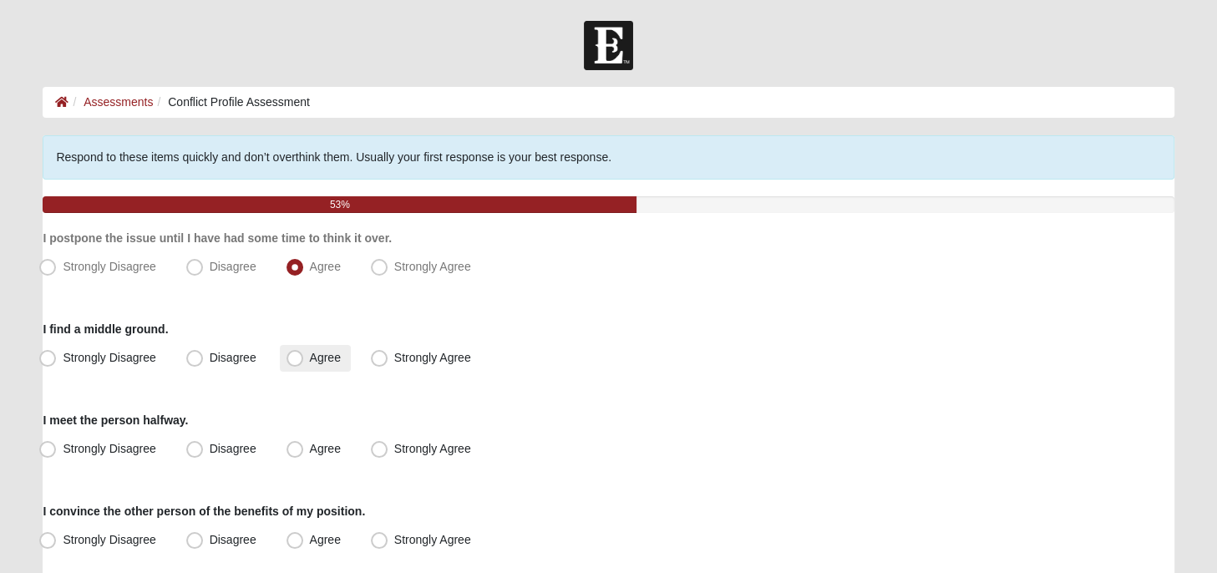
click at [310, 354] on span "Agree" at bounding box center [325, 357] width 31 height 13
click at [293, 354] on input "Agree" at bounding box center [298, 358] width 11 height 11
radio input "true"
click at [310, 354] on span "Agree" at bounding box center [325, 357] width 31 height 13
click at [293, 354] on input "Agree" at bounding box center [298, 358] width 11 height 11
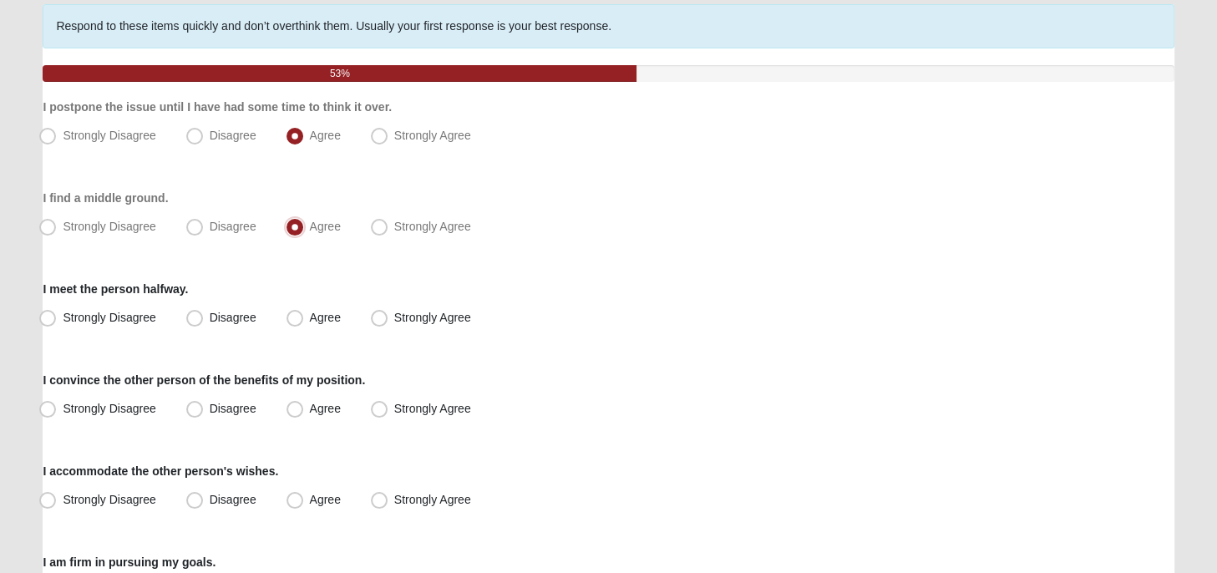
scroll to position [176, 0]
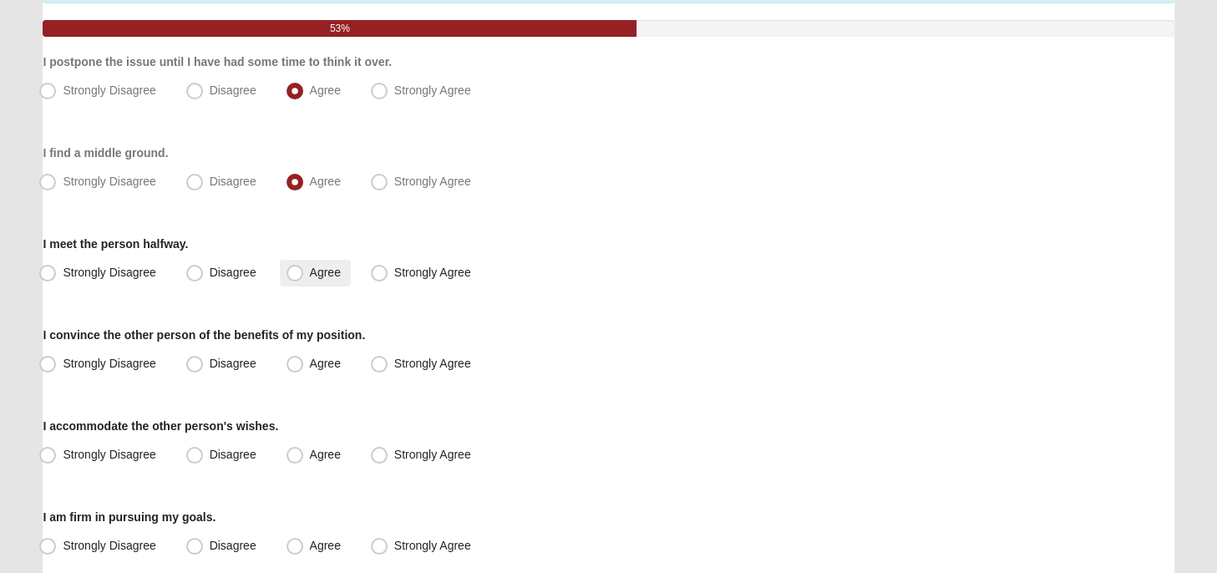
click at [310, 272] on span "Agree" at bounding box center [325, 272] width 31 height 13
click at [293, 272] on input "Agree" at bounding box center [298, 272] width 11 height 11
radio input "true"
click at [394, 364] on span "Strongly Agree" at bounding box center [432, 363] width 77 height 13
click at [383, 364] on input "Strongly Agree" at bounding box center [383, 363] width 11 height 11
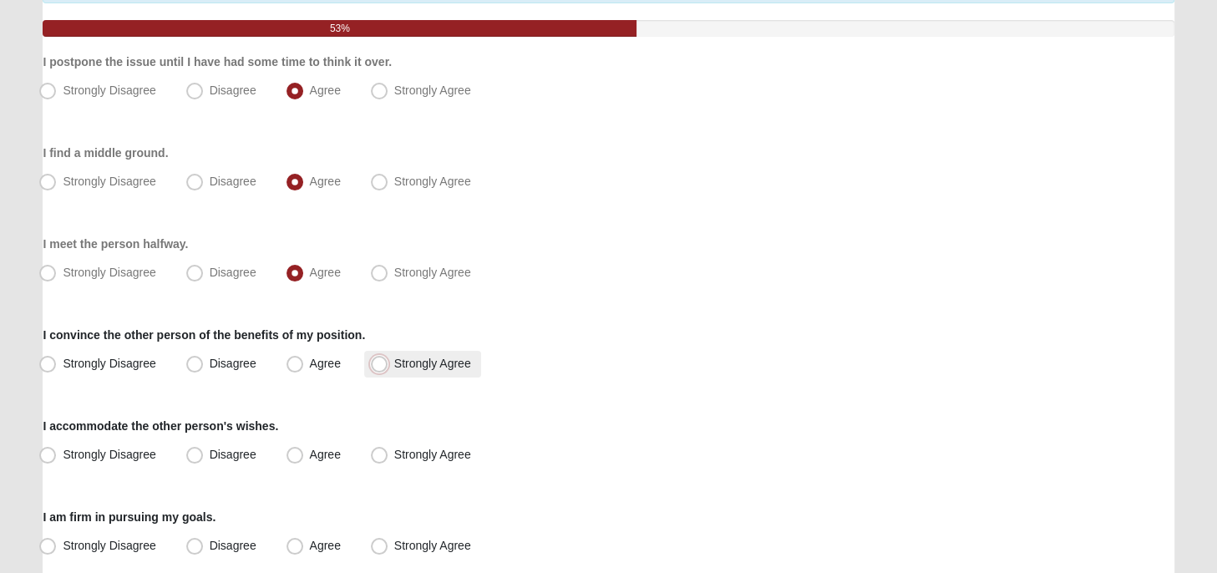
radio input "true"
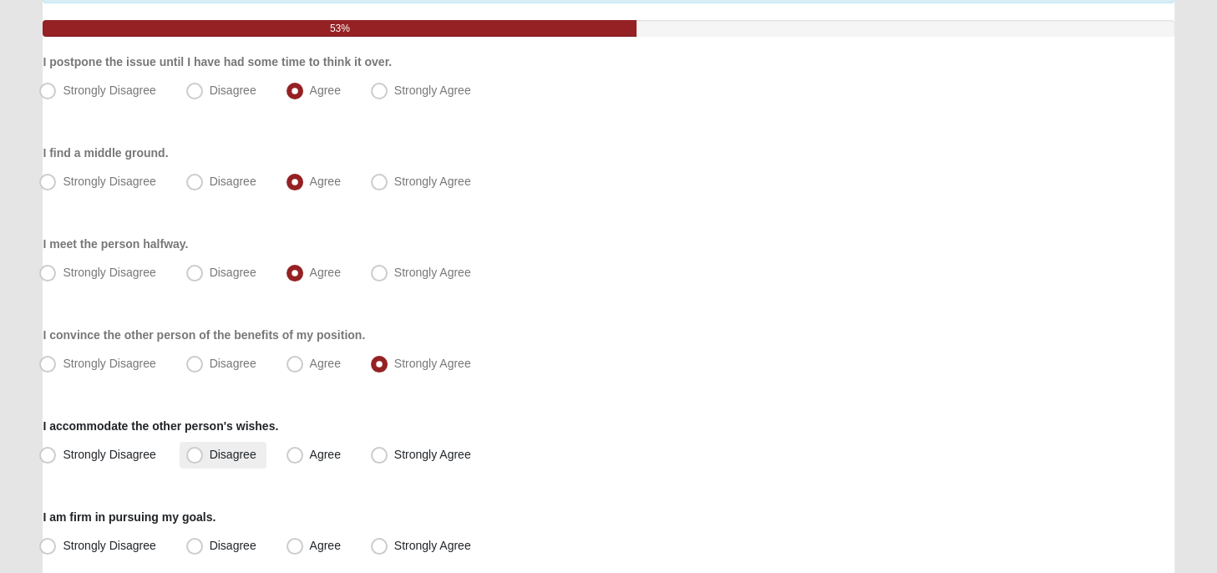
click at [210, 451] on span "Disagree" at bounding box center [233, 454] width 47 height 13
click at [195, 451] on input "Disagree" at bounding box center [198, 454] width 11 height 11
radio input "true"
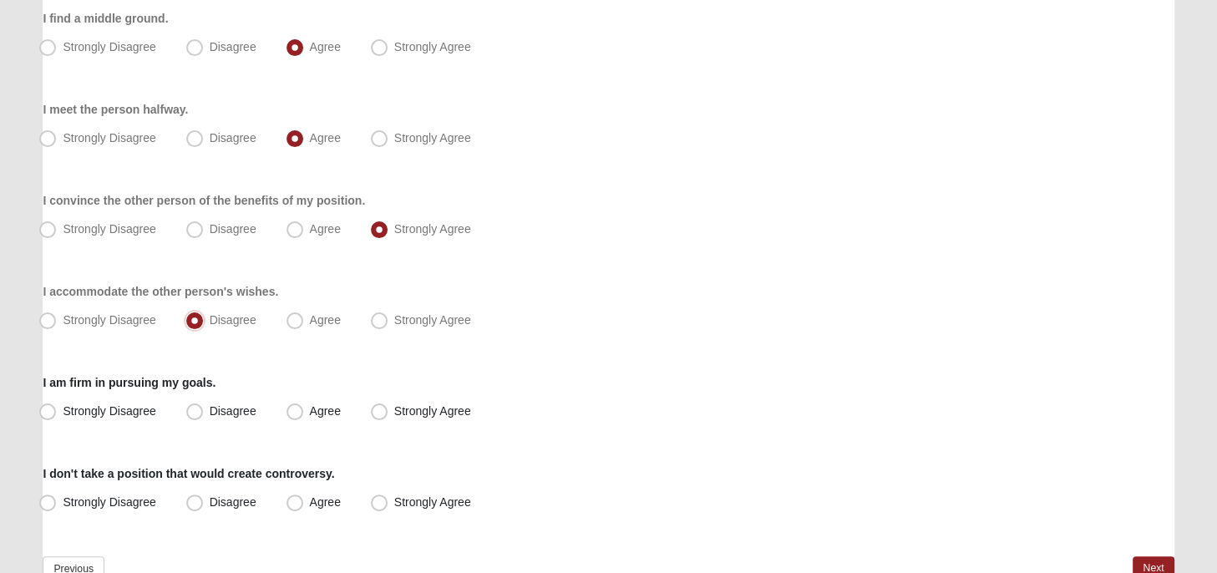
scroll to position [353, 0]
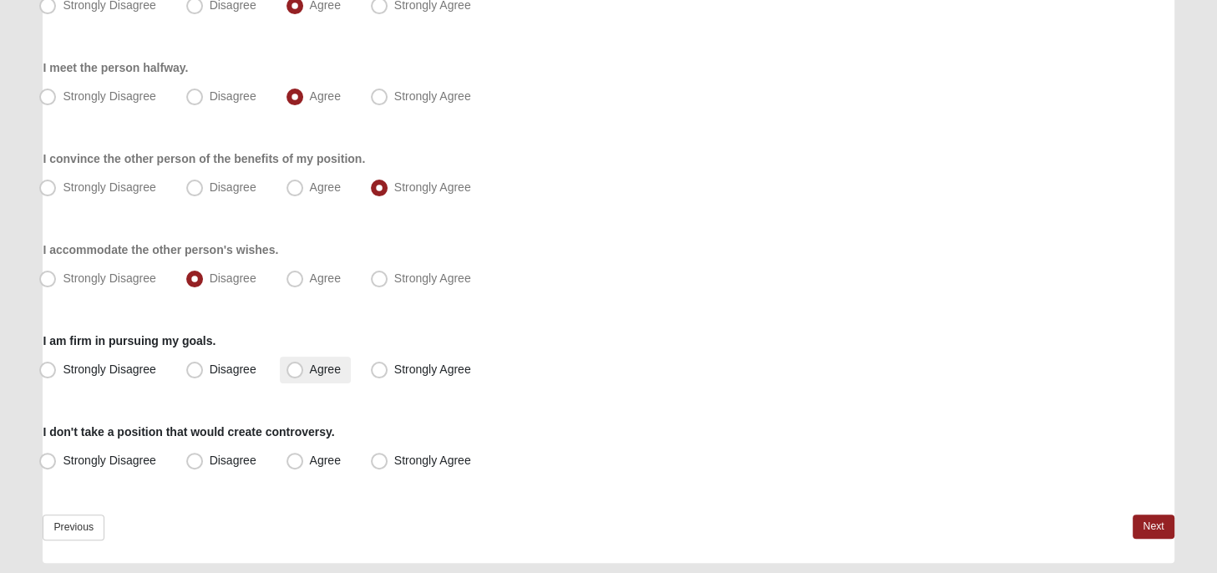
click at [310, 369] on span "Agree" at bounding box center [325, 369] width 31 height 13
click at [297, 369] on input "Agree" at bounding box center [298, 369] width 11 height 11
radio input "true"
click at [210, 457] on span "Disagree" at bounding box center [233, 460] width 47 height 13
click at [198, 457] on input "Disagree" at bounding box center [198, 460] width 11 height 11
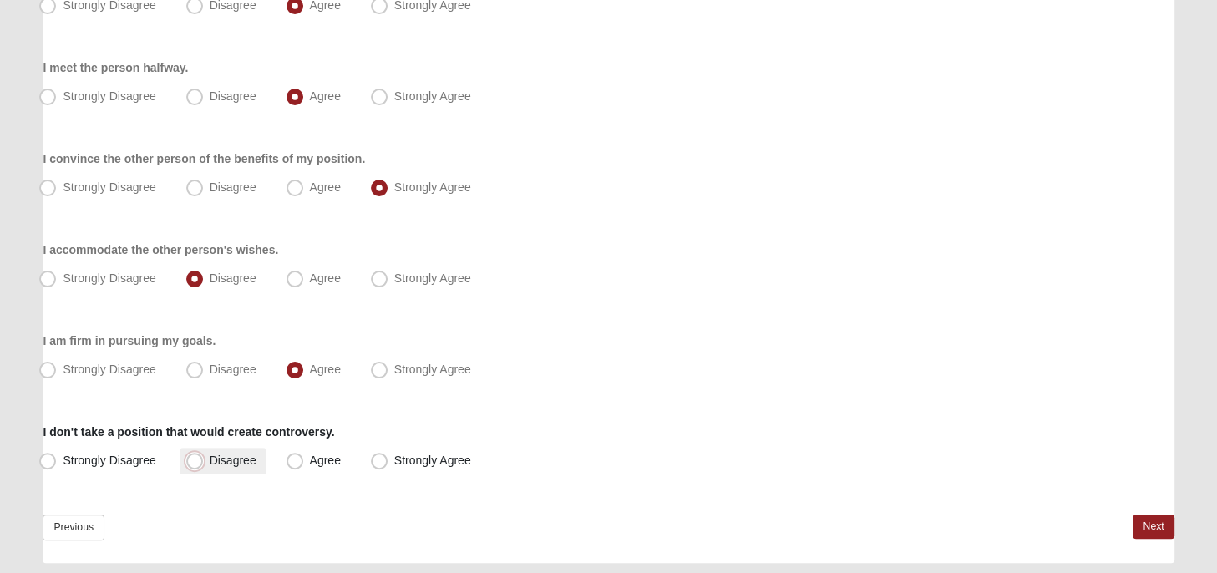
radio input "true"
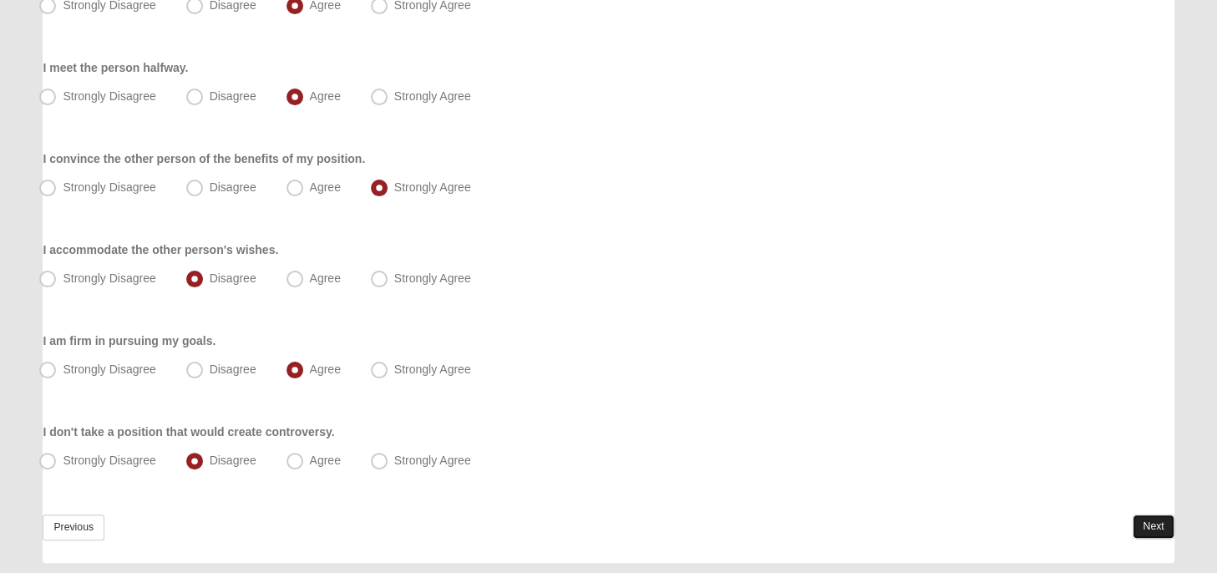
click at [1146, 524] on link "Next" at bounding box center [1153, 527] width 41 height 24
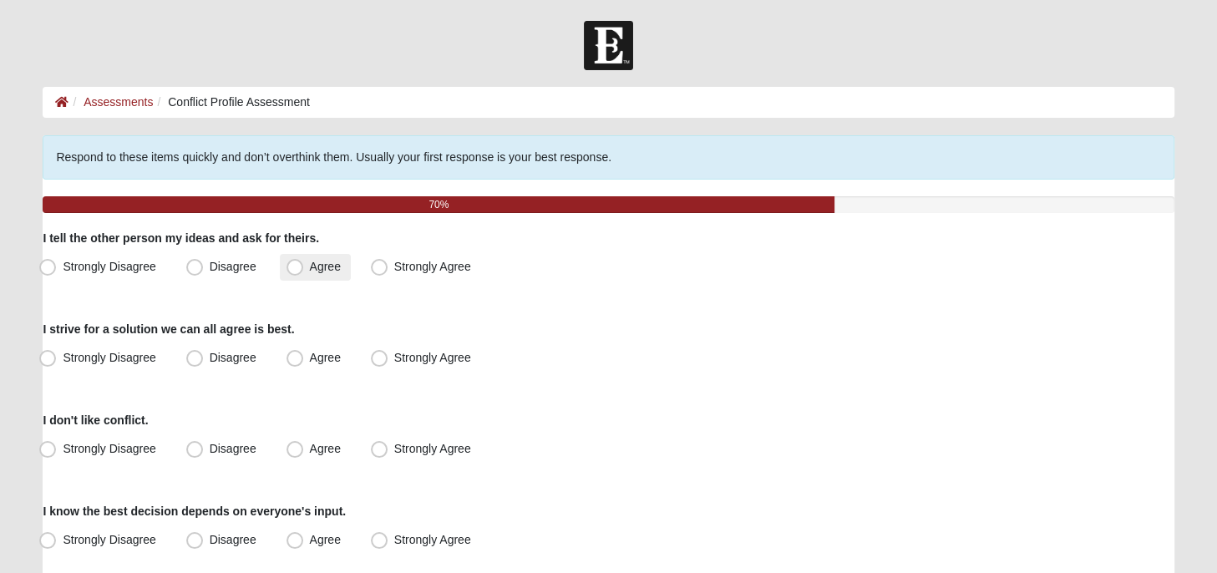
click at [310, 264] on span "Agree" at bounding box center [325, 266] width 31 height 13
click at [394, 359] on span "Strongly Agree" at bounding box center [432, 357] width 77 height 13
click at [378, 359] on input "Strongly Agree" at bounding box center [383, 358] width 11 height 11
radio input "true"
click at [310, 267] on span "Agree" at bounding box center [325, 266] width 31 height 13
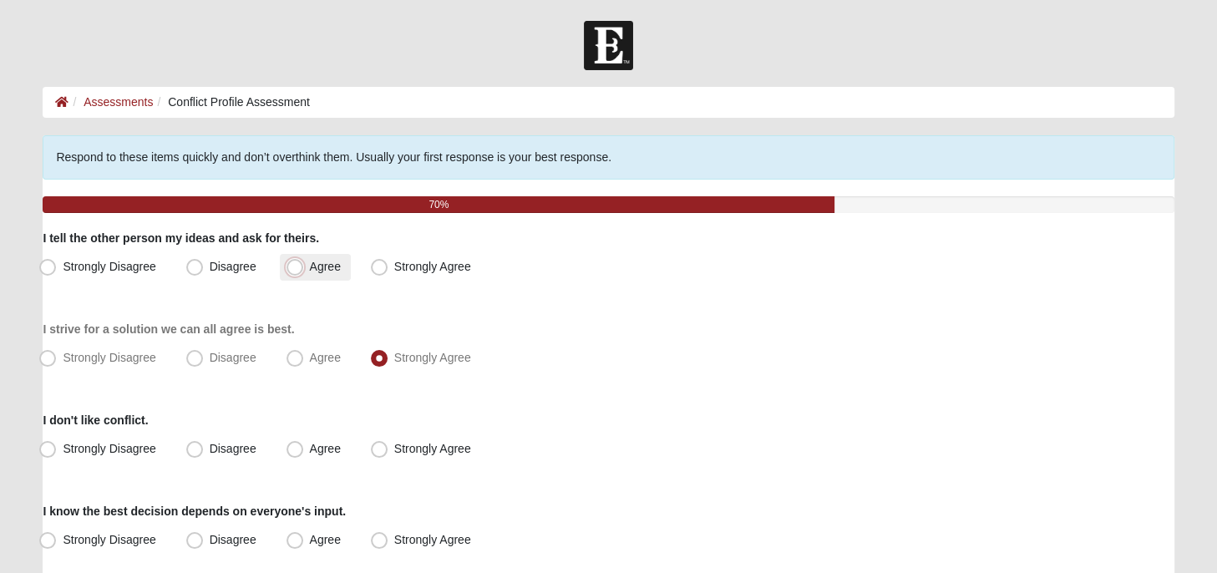
click at [297, 267] on input "Agree" at bounding box center [298, 266] width 11 height 11
radio input "true"
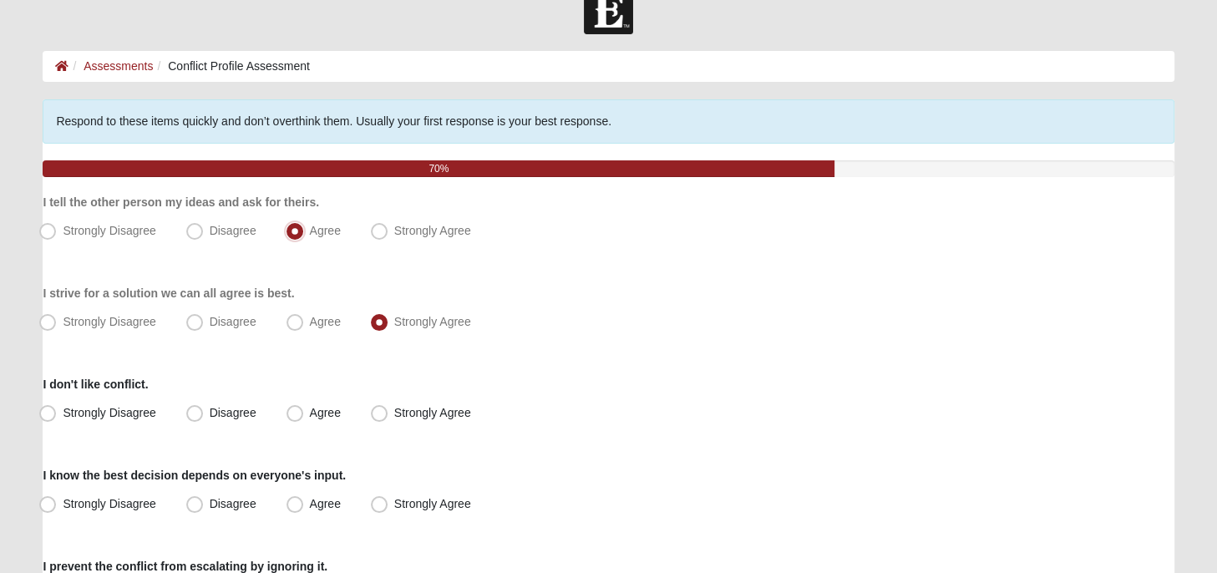
scroll to position [88, 0]
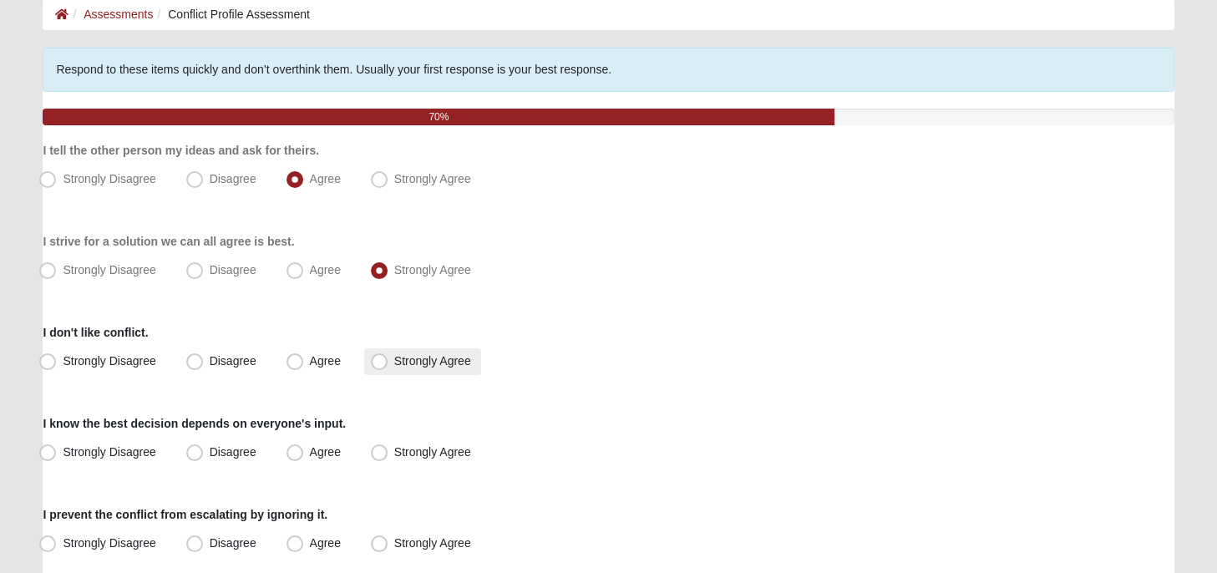
click at [394, 359] on span "Strongly Agree" at bounding box center [432, 360] width 77 height 13
click at [385, 359] on input "Strongly Agree" at bounding box center [383, 361] width 11 height 11
radio input "true"
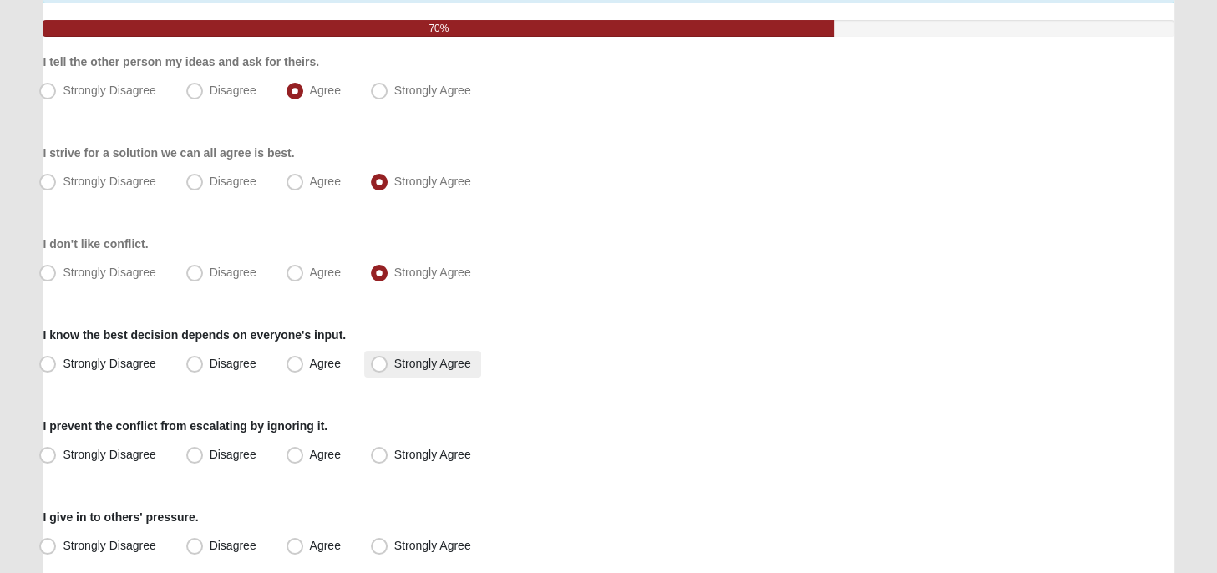
click at [394, 363] on span "Strongly Agree" at bounding box center [432, 363] width 77 height 13
click at [394, 358] on span "Strongly Agree" at bounding box center [432, 363] width 77 height 13
click at [381, 358] on input "Strongly Agree" at bounding box center [383, 363] width 11 height 11
radio input "true"
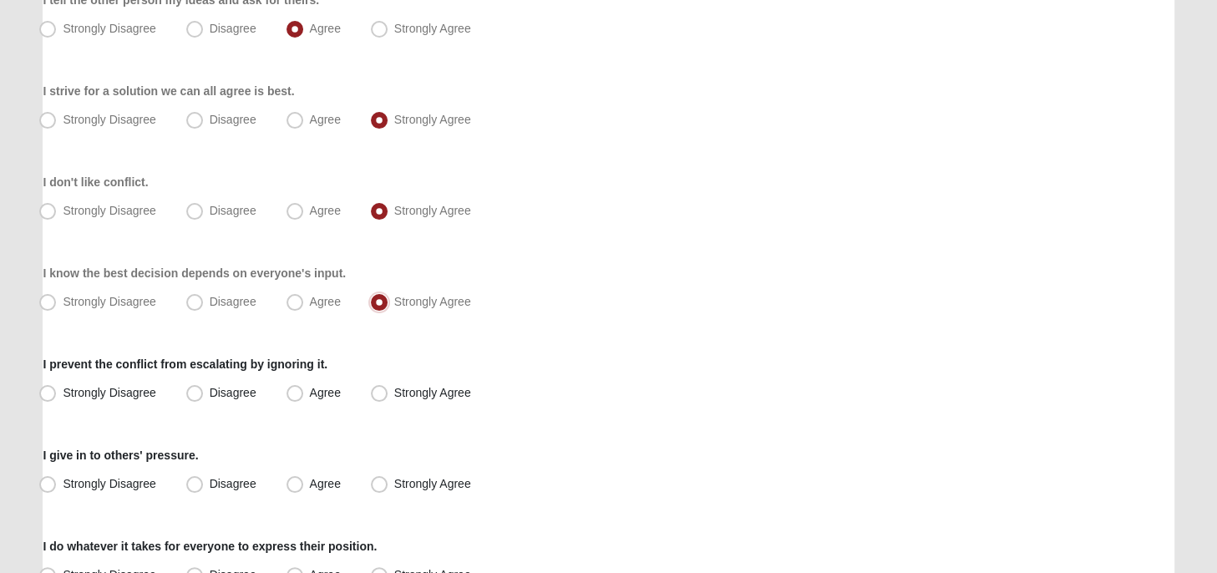
scroll to position [264, 0]
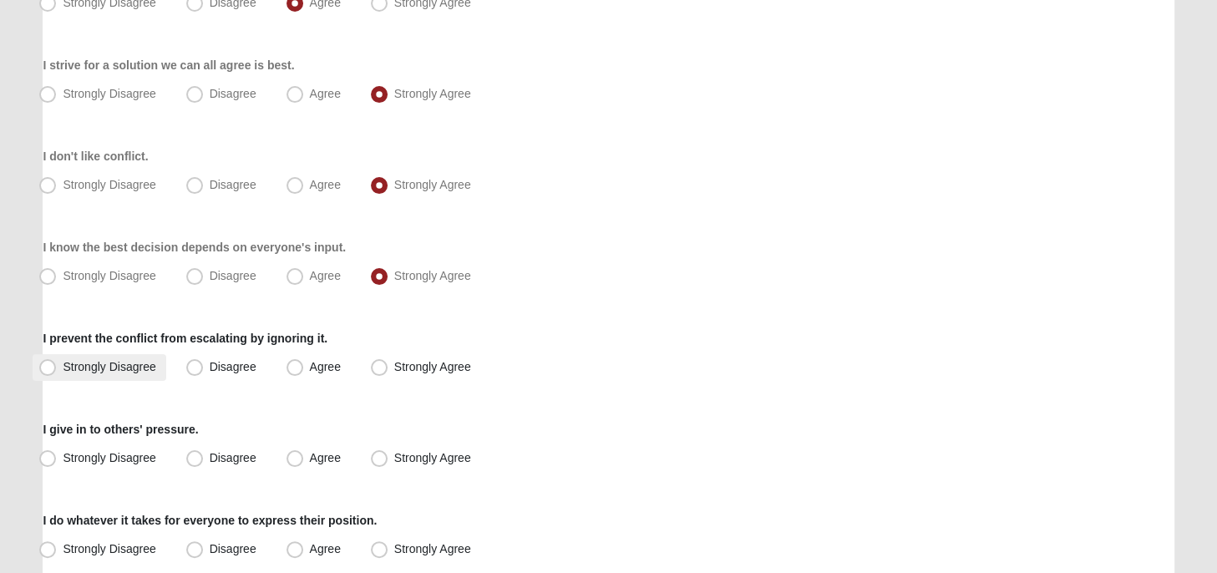
click at [63, 363] on span "Strongly Disagree" at bounding box center [109, 366] width 93 height 13
click at [63, 370] on span "Strongly Disagree" at bounding box center [109, 366] width 93 height 13
click at [51, 370] on input "Strongly Disagree" at bounding box center [51, 367] width 11 height 11
radio input "true"
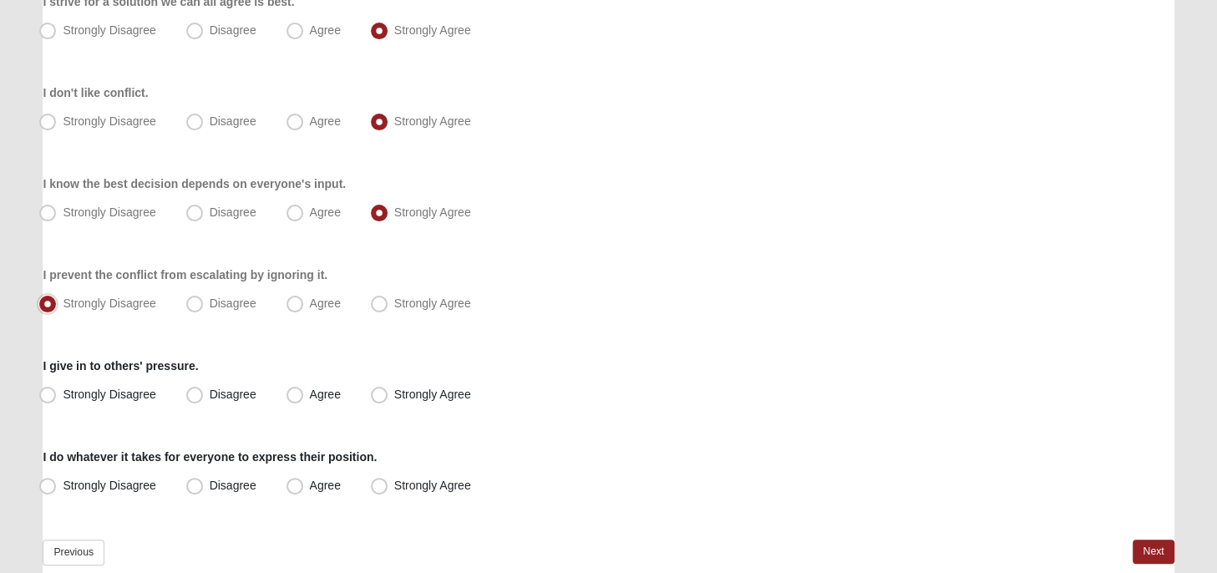
scroll to position [403, 0]
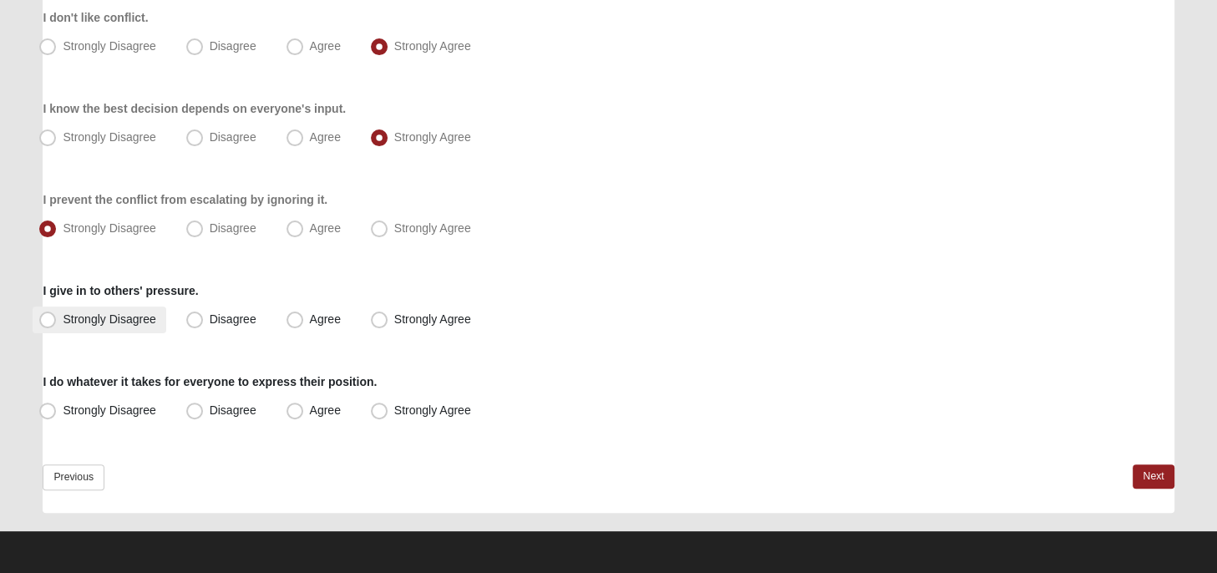
click at [63, 317] on span "Strongly Disagree" at bounding box center [109, 318] width 93 height 13
click at [48, 317] on input "Strongly Disagree" at bounding box center [51, 319] width 11 height 11
radio input "true"
click at [310, 413] on span "Agree" at bounding box center [325, 410] width 31 height 13
click at [297, 413] on input "Agree" at bounding box center [298, 410] width 11 height 11
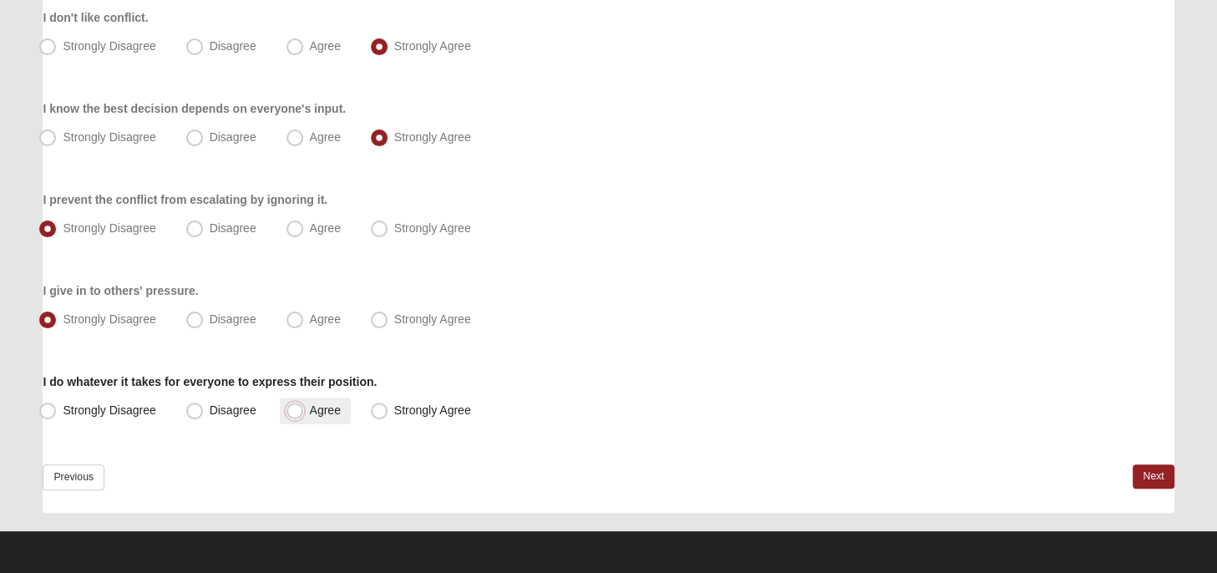
radio input "true"
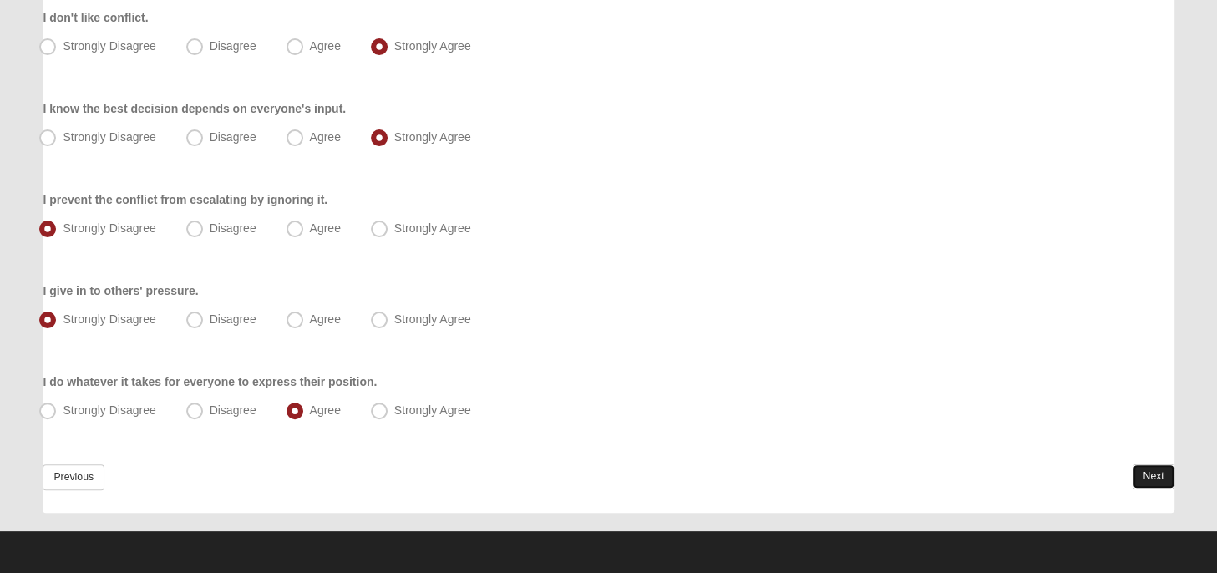
click at [1156, 469] on link "Next" at bounding box center [1153, 477] width 41 height 24
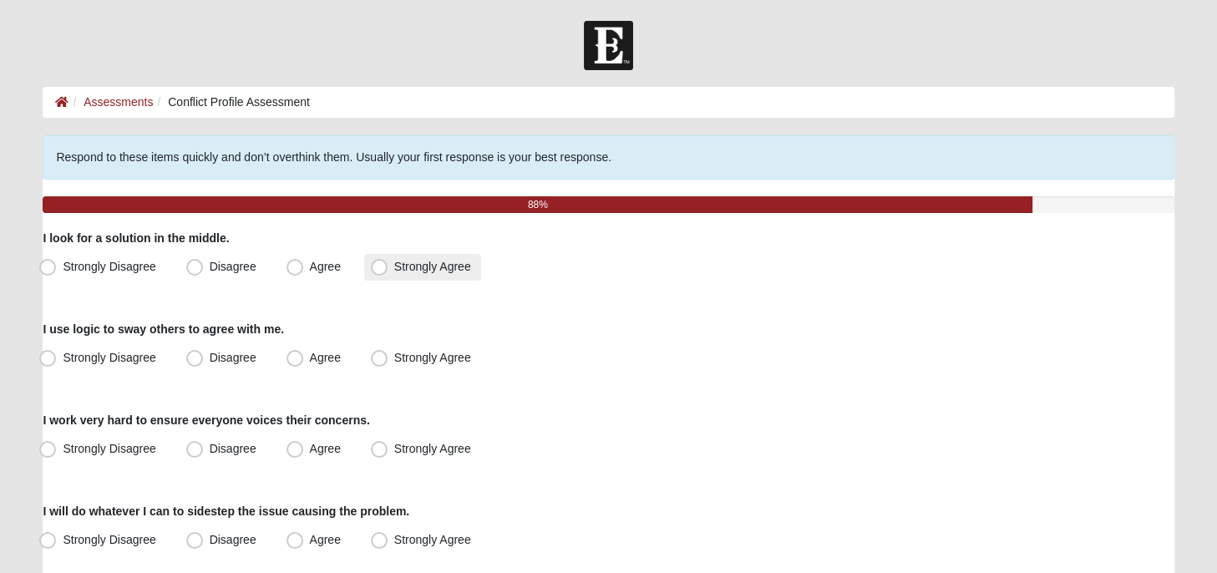
click at [394, 267] on span "Strongly Agree" at bounding box center [432, 266] width 77 height 13
click at [378, 267] on input "Strongly Agree" at bounding box center [383, 266] width 11 height 11
radio input "true"
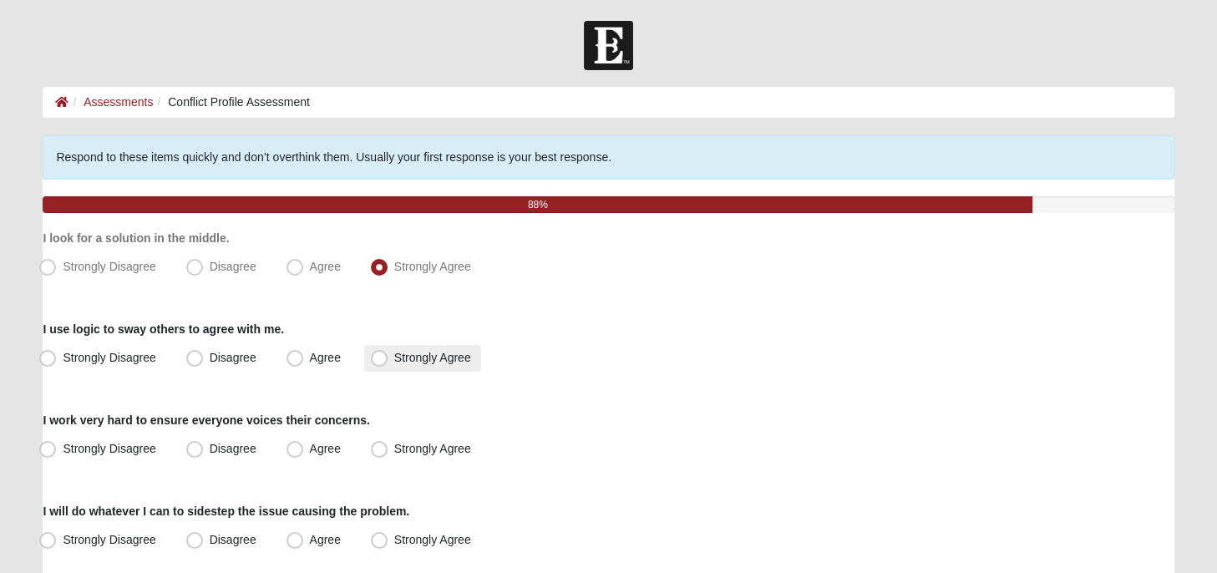
click at [394, 357] on span "Strongly Agree" at bounding box center [432, 357] width 77 height 13
click at [381, 357] on input "Strongly Agree" at bounding box center [383, 358] width 11 height 11
radio input "true"
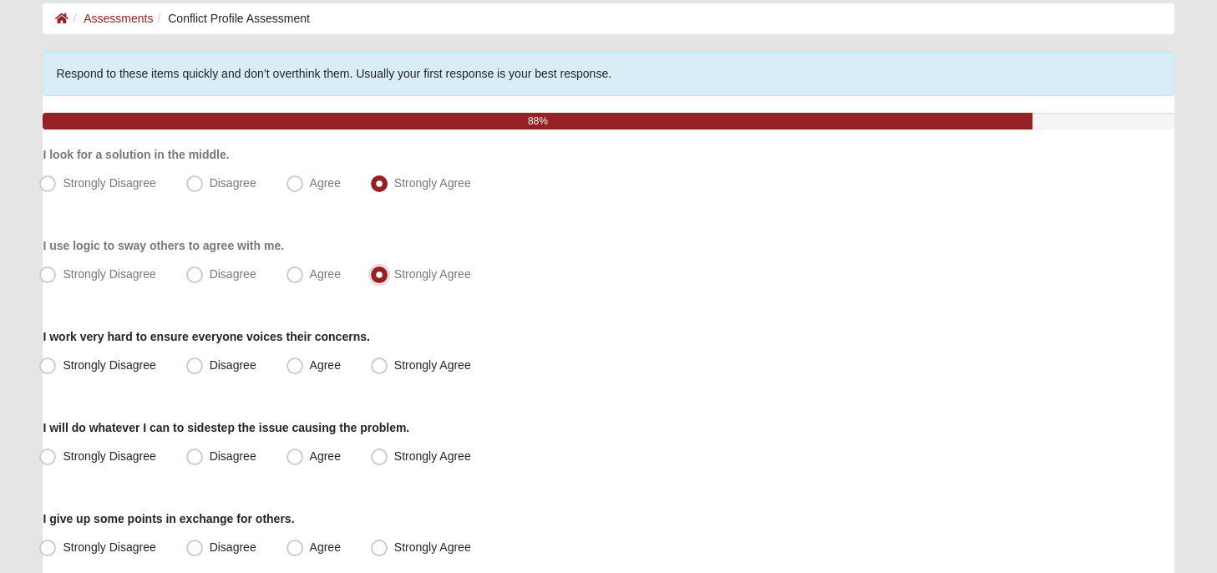
scroll to position [176, 0]
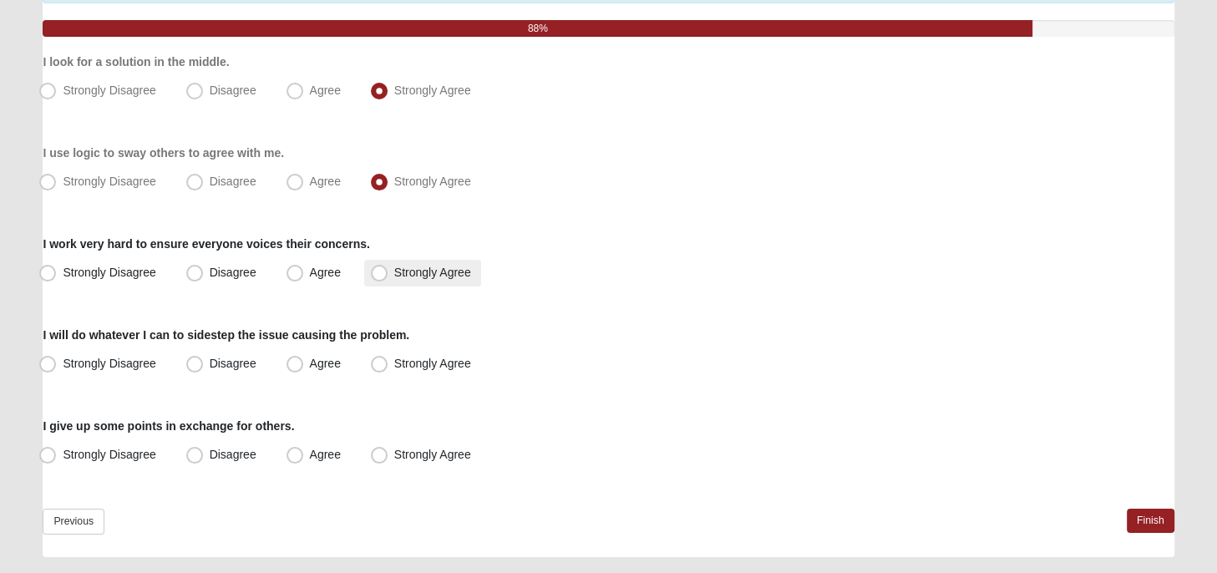
click at [394, 272] on span "Strongly Agree" at bounding box center [432, 272] width 77 height 13
click at [379, 272] on input "Strongly Agree" at bounding box center [383, 272] width 11 height 11
radio input "true"
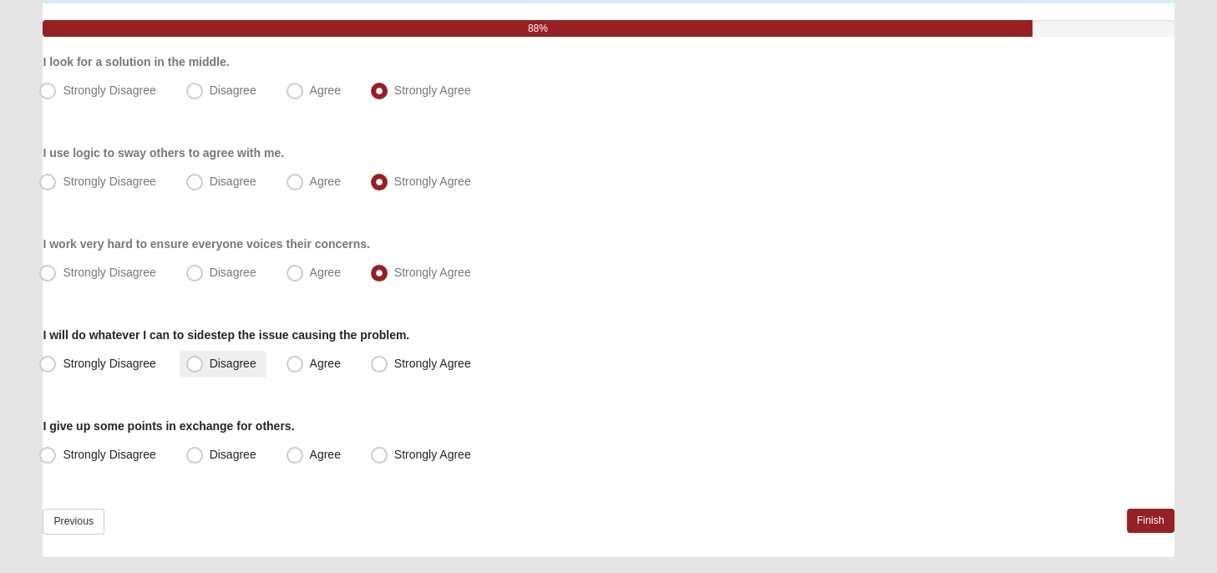
click at [210, 367] on span "Disagree" at bounding box center [233, 363] width 47 height 13
click at [196, 367] on input "Disagree" at bounding box center [198, 363] width 11 height 11
radio input "true"
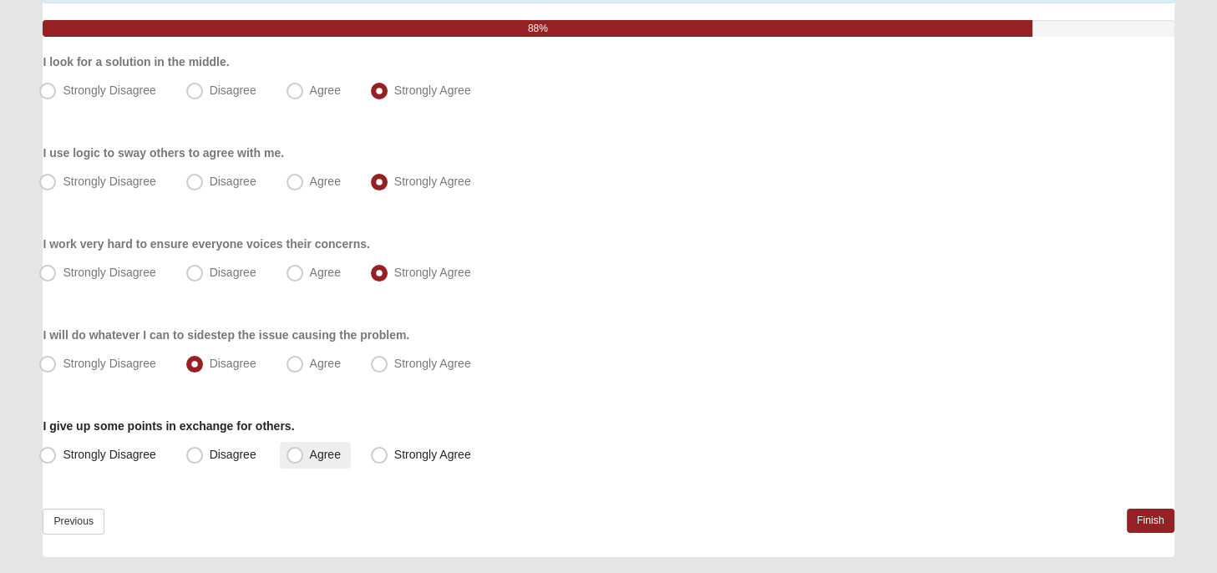
click at [310, 455] on span "Agree" at bounding box center [325, 454] width 31 height 13
click at [296, 455] on input "Agree" at bounding box center [298, 454] width 11 height 11
radio input "true"
click at [1156, 516] on link "Finish" at bounding box center [1151, 521] width 48 height 24
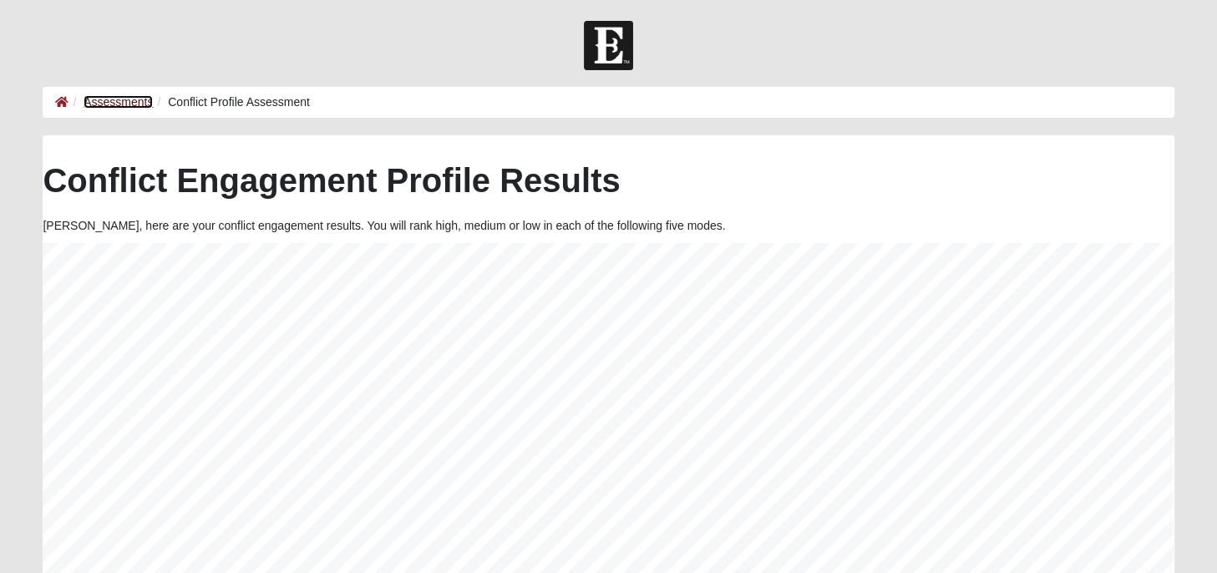
click at [105, 102] on link "Assessments" at bounding box center [118, 101] width 69 height 13
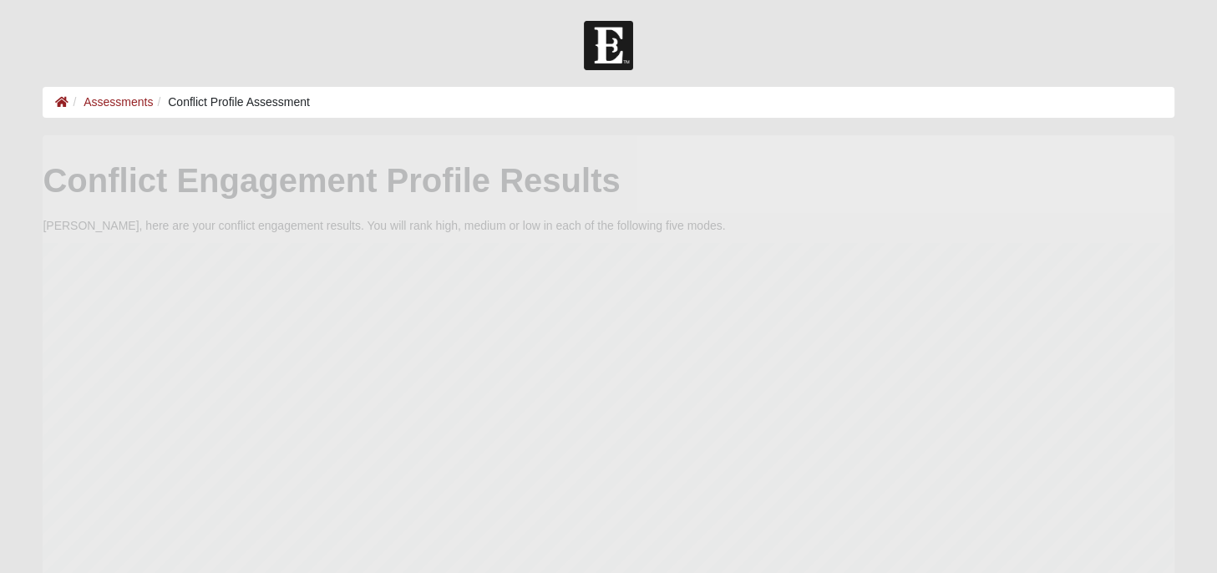
scroll to position [334, 1130]
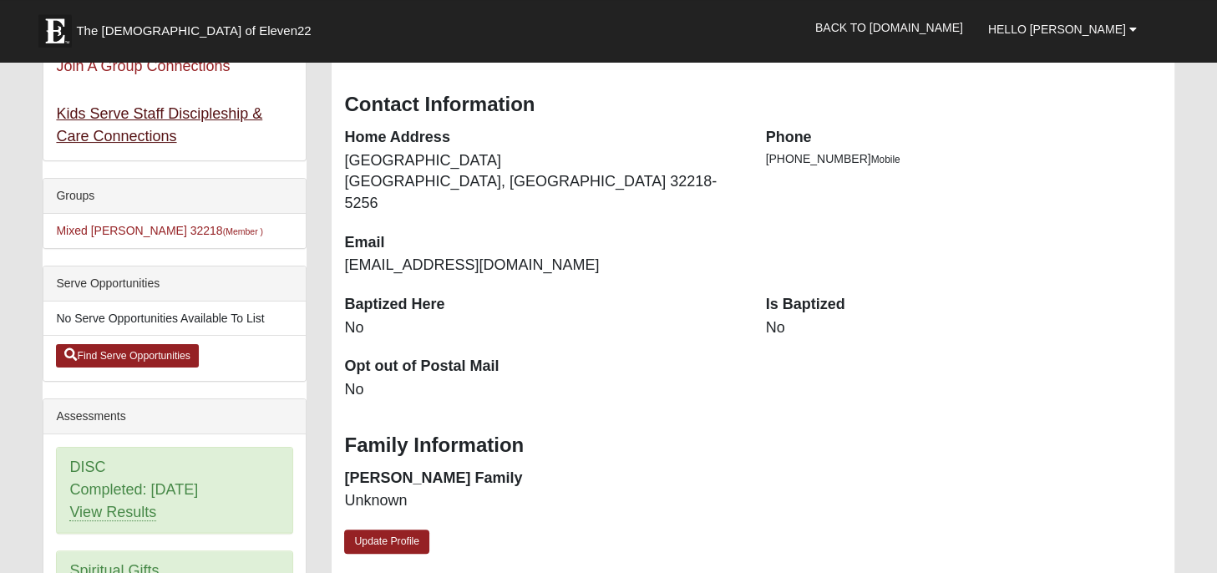
scroll to position [264, 0]
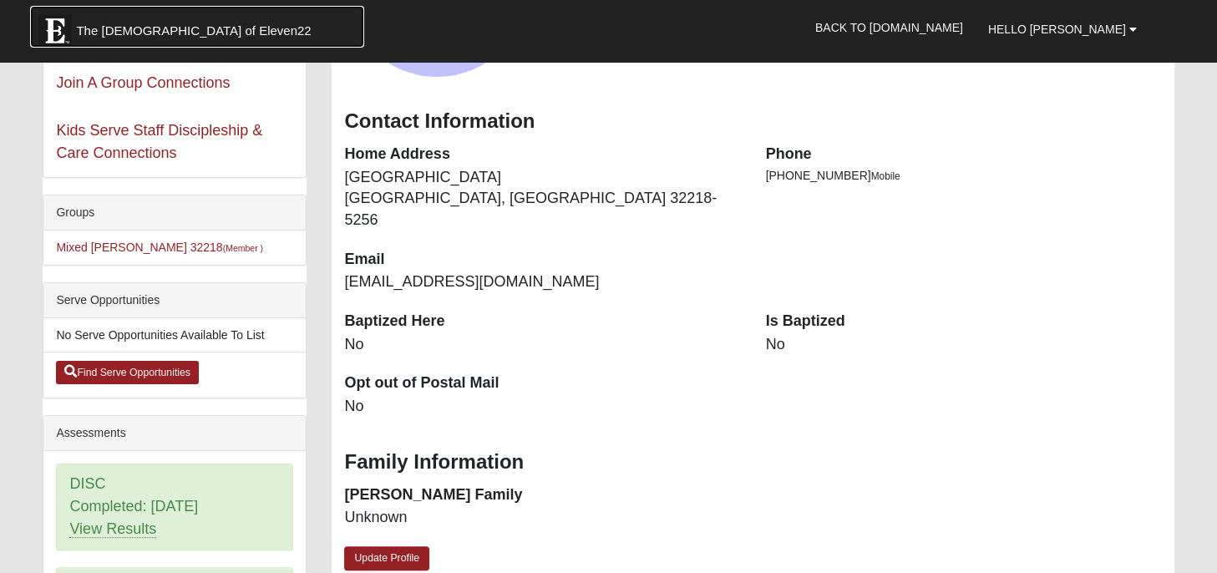
click at [152, 35] on span "The [DEMOGRAPHIC_DATA] of Eleven22" at bounding box center [193, 31] width 235 height 17
